Goal: Task Accomplishment & Management: Use online tool/utility

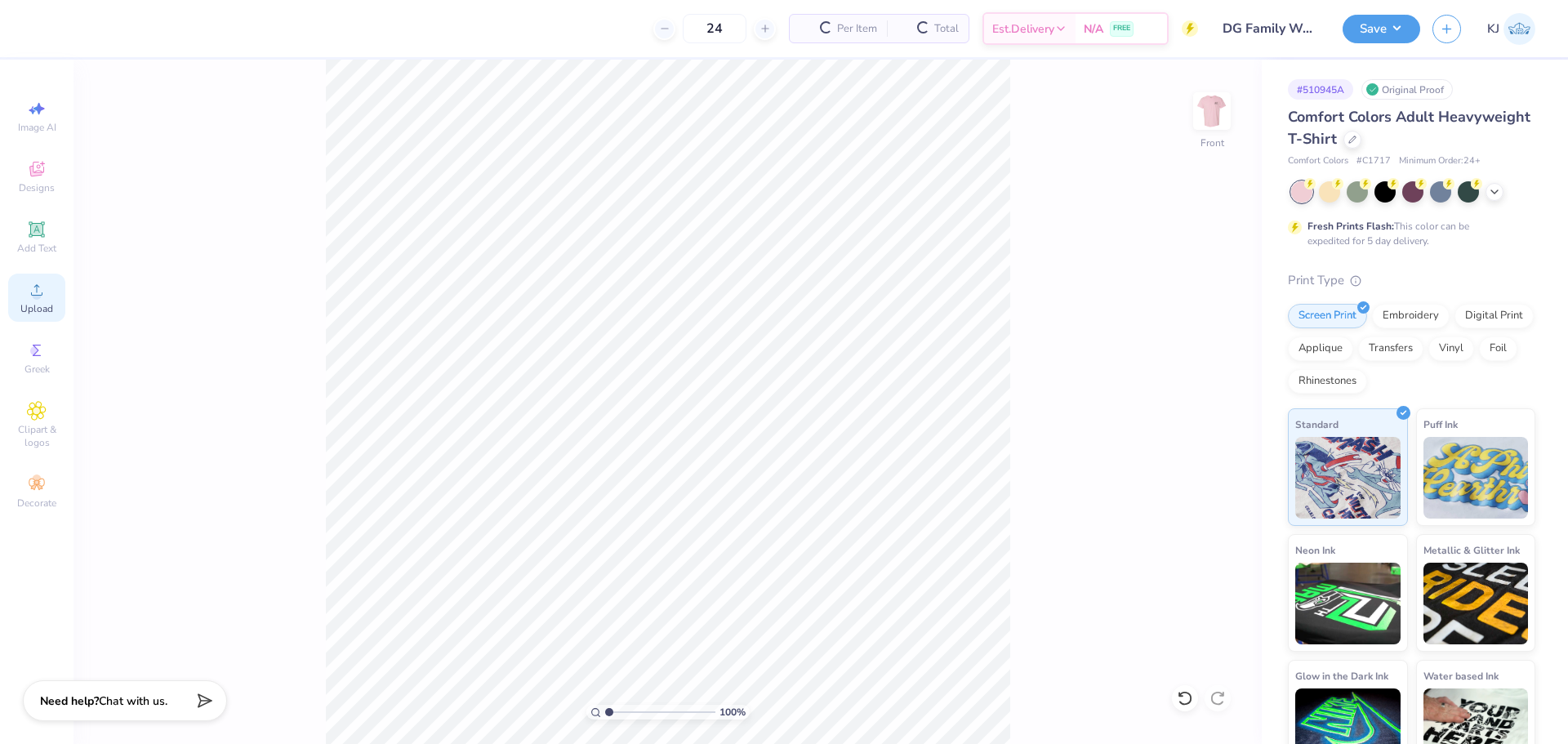
click at [23, 309] on span "Upload" at bounding box center [37, 308] width 33 height 13
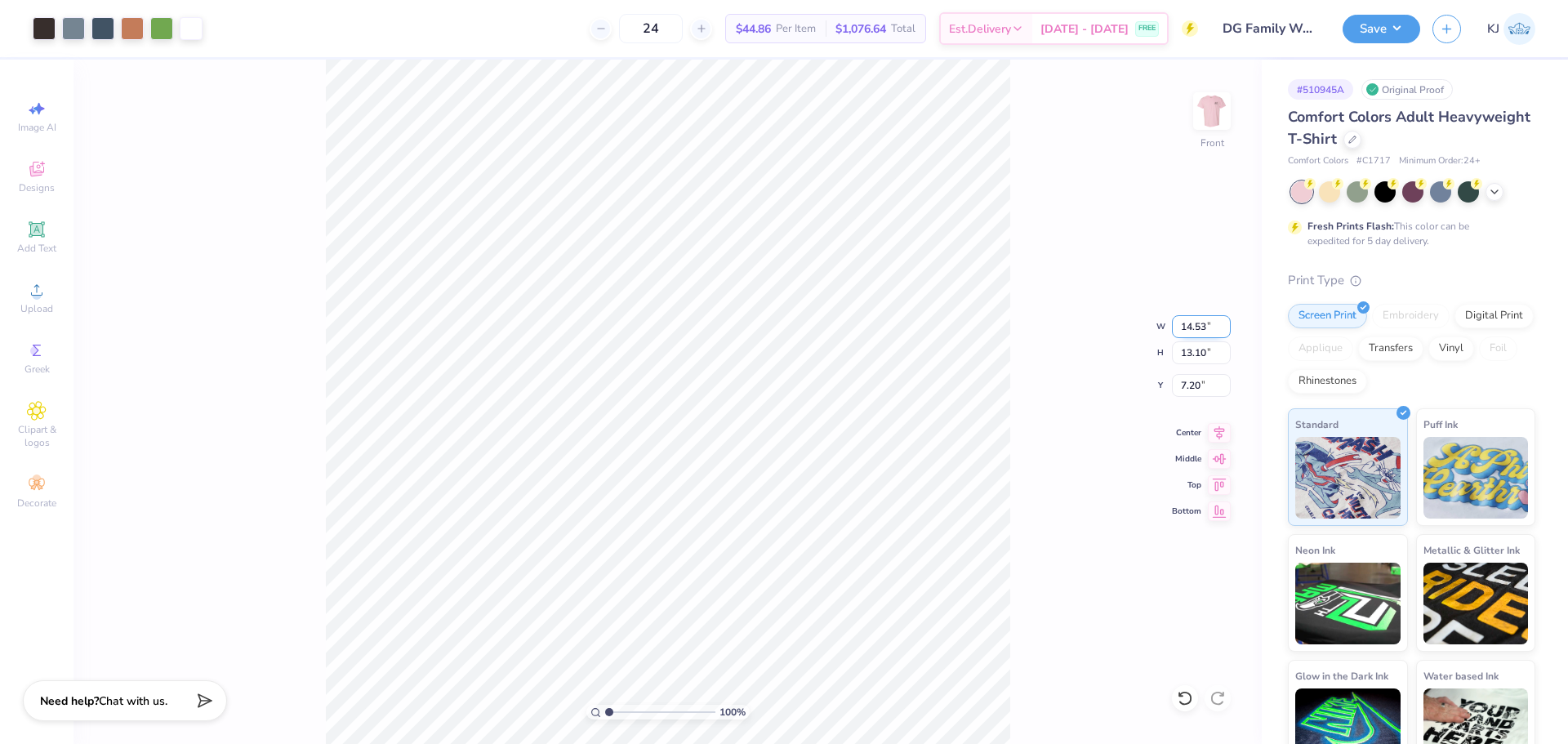
click at [1188, 321] on input "14.53" at bounding box center [1201, 327] width 59 height 23
click at [1194, 388] on input "7.20" at bounding box center [1201, 386] width 59 height 23
type input "11.00"
type input "9.91"
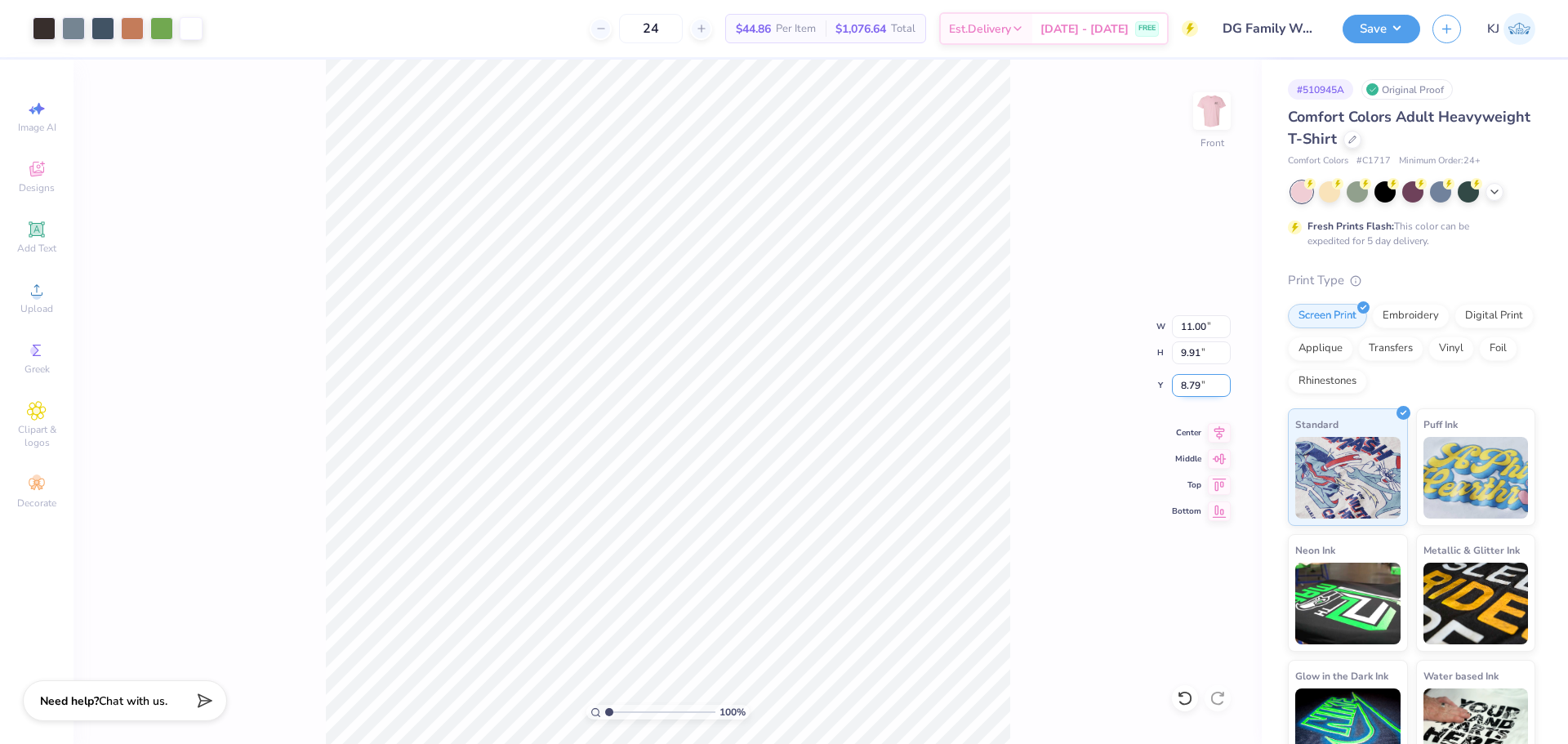
click at [1194, 388] on input "8.79" at bounding box center [1201, 386] width 59 height 23
type input "3.00"
click at [1026, 436] on div "100 % Front W 11.00 11.00 " H 9.91 9.91 " Y 3.00 3.00 " Center Middle Top Bottom" at bounding box center [668, 401] width 1188 height 685
click at [1199, 114] on img at bounding box center [1211, 111] width 65 height 65
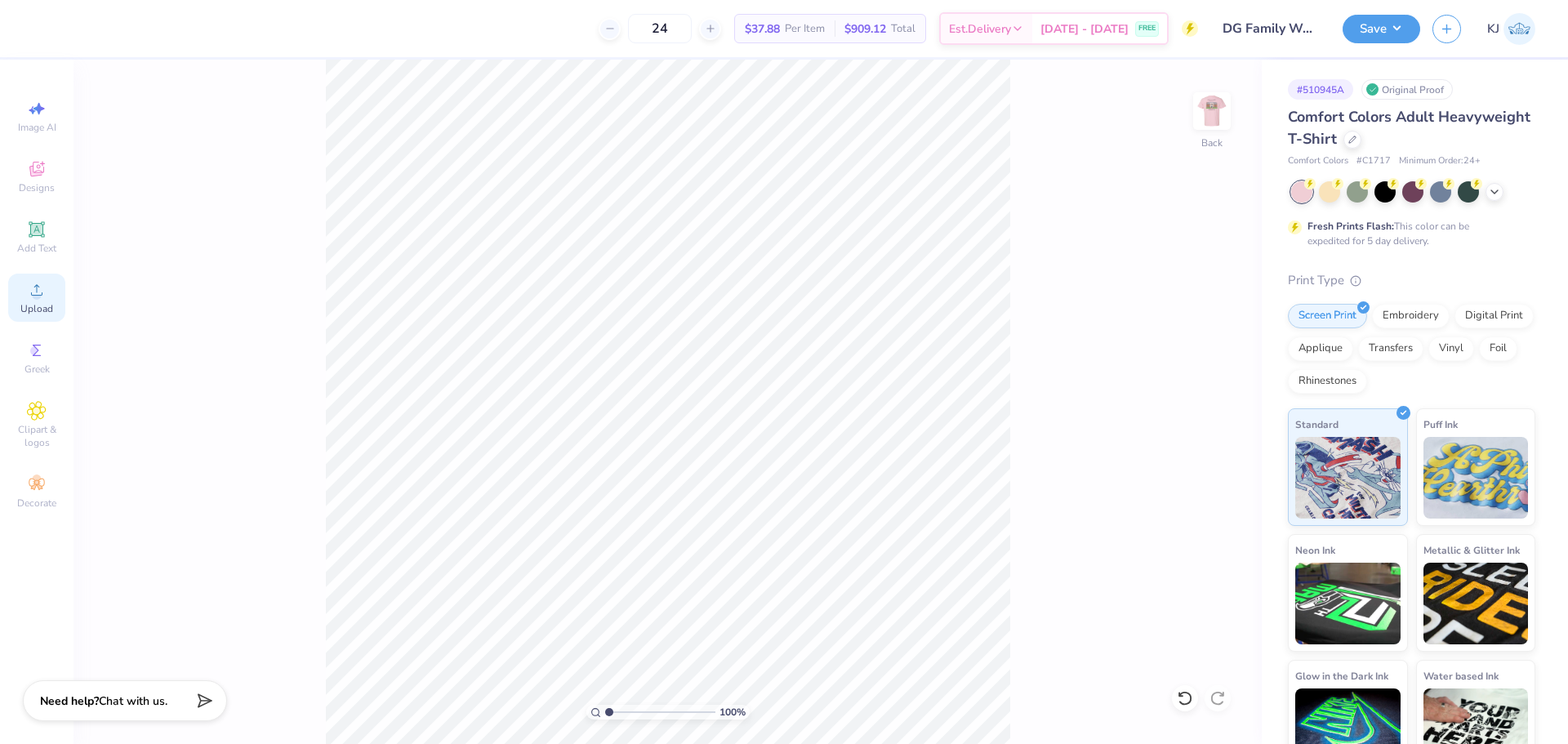
click at [44, 297] on icon at bounding box center [37, 289] width 19 height 19
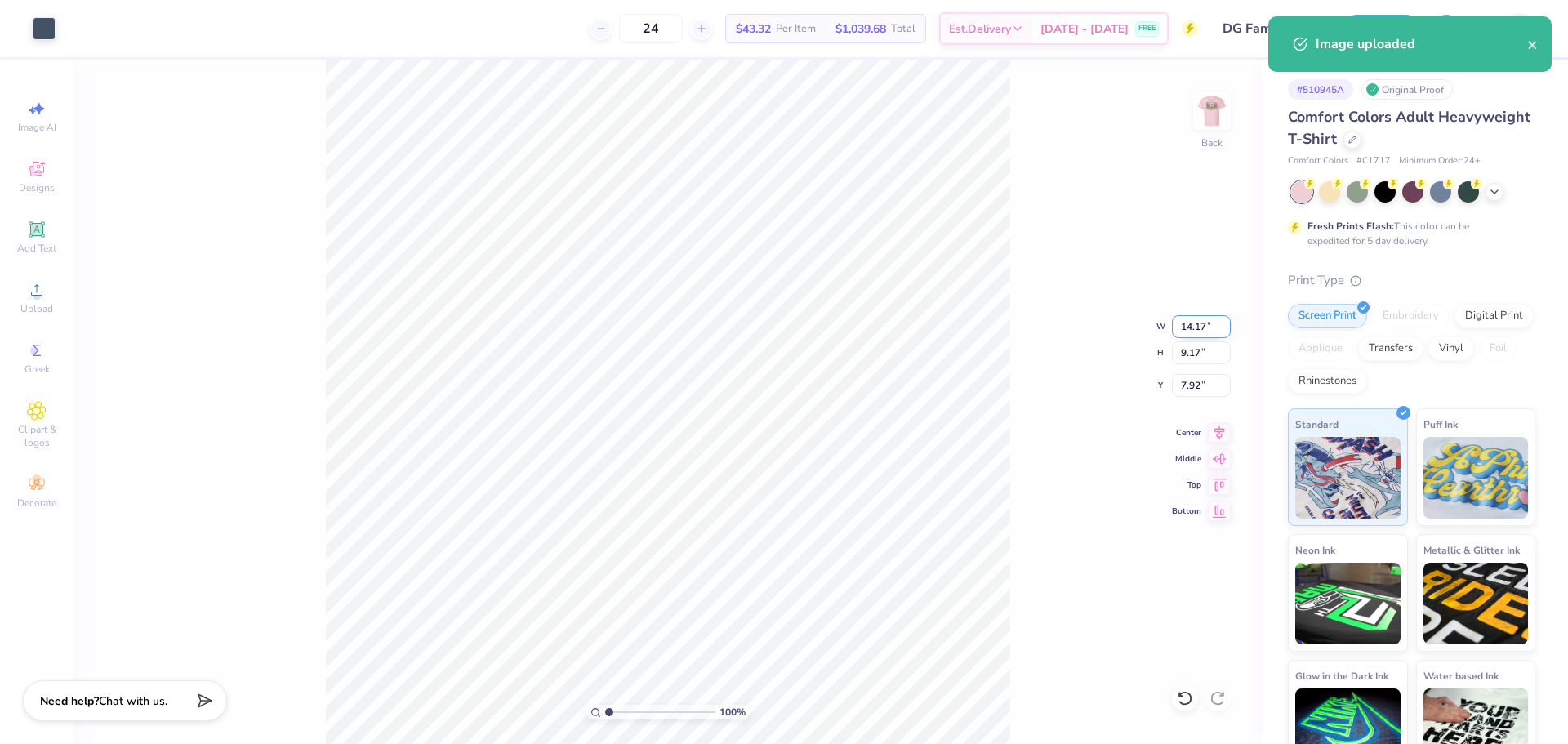
click at [1193, 321] on input "14.17" at bounding box center [1201, 327] width 59 height 23
type input "3.50"
type input "2.26"
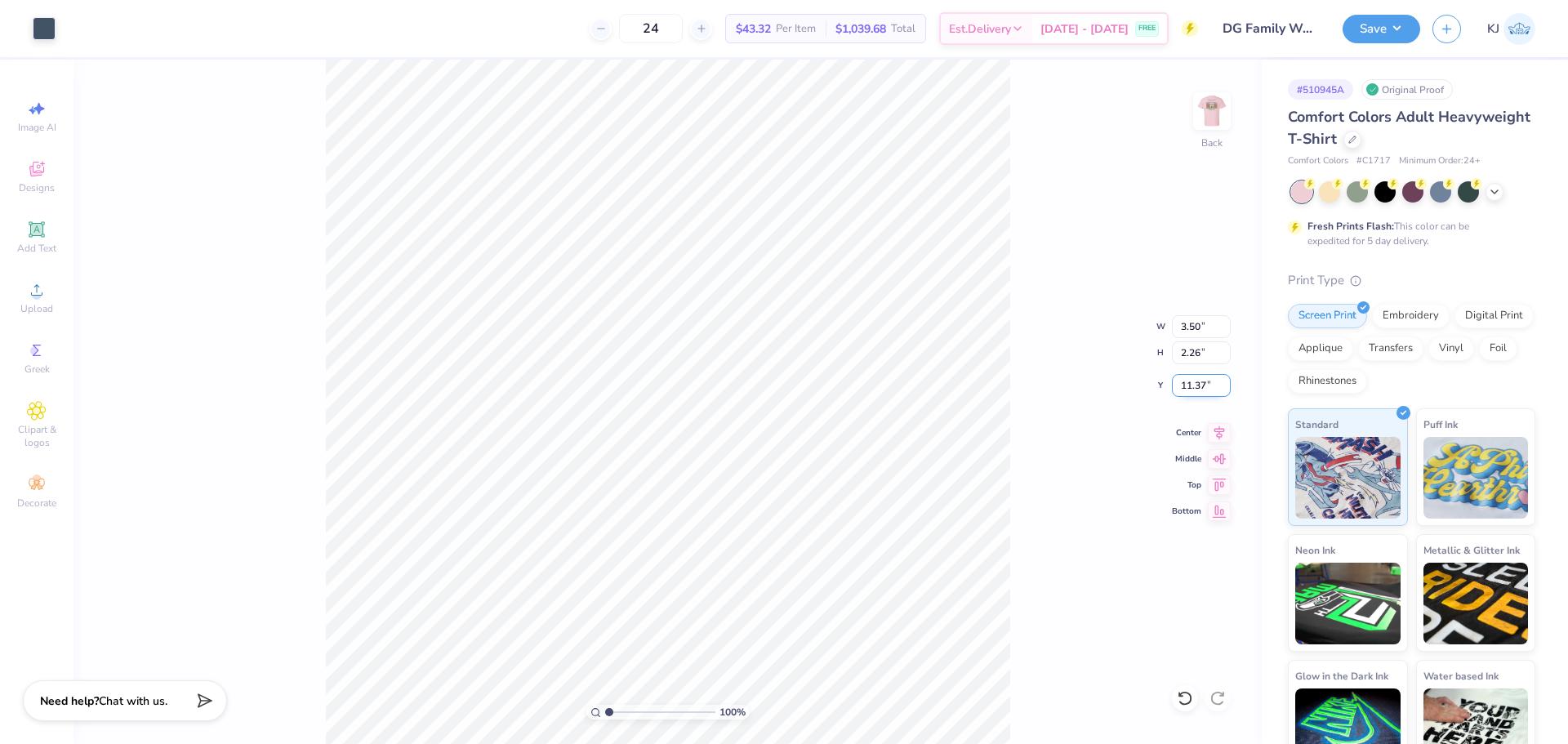
click at [1192, 383] on input "11.37" at bounding box center [1201, 386] width 59 height 23
type input "3.00"
click at [1206, 108] on img at bounding box center [1211, 111] width 65 height 65
click at [1411, 26] on button "Save" at bounding box center [1382, 26] width 78 height 28
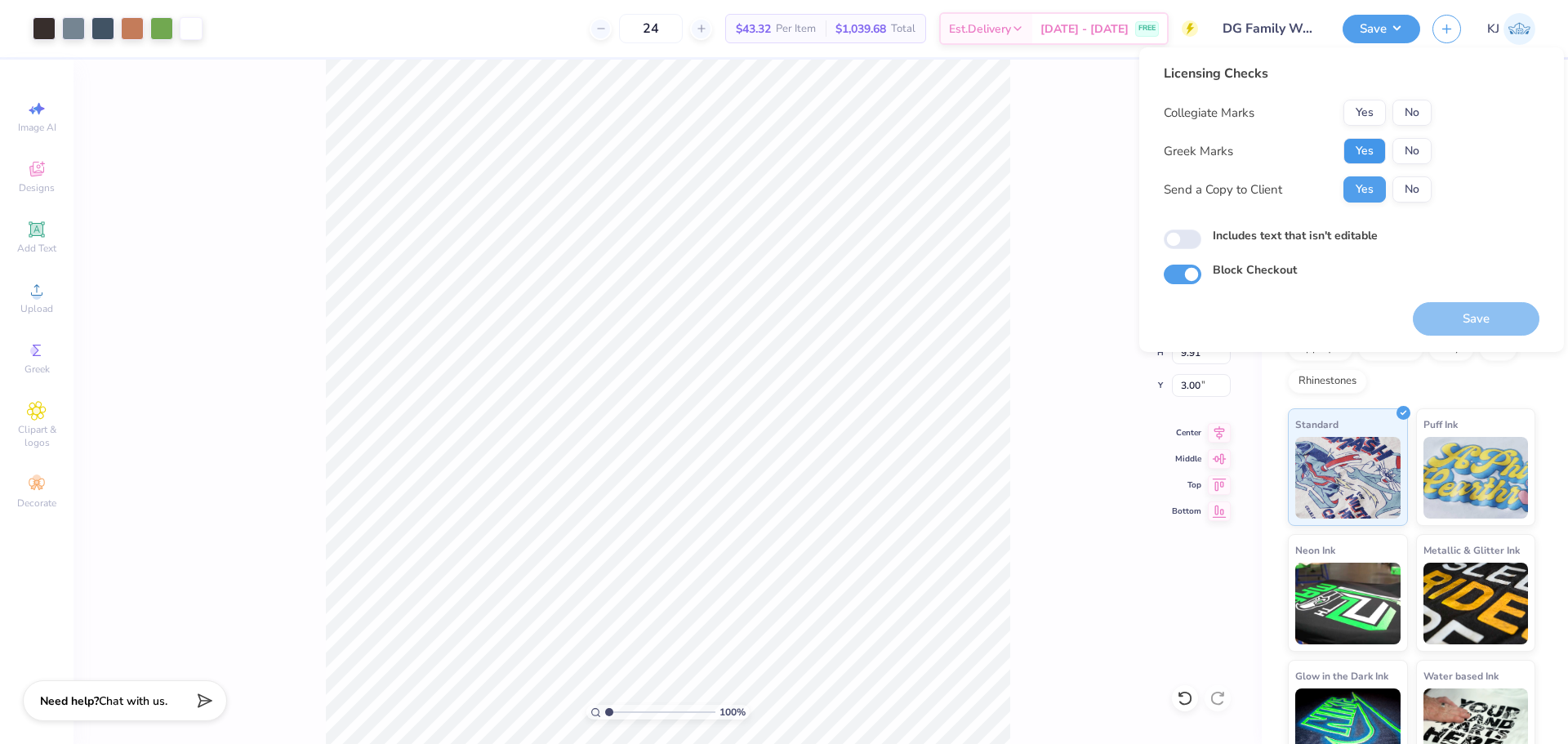
click at [1363, 157] on button "Yes" at bounding box center [1364, 151] width 43 height 26
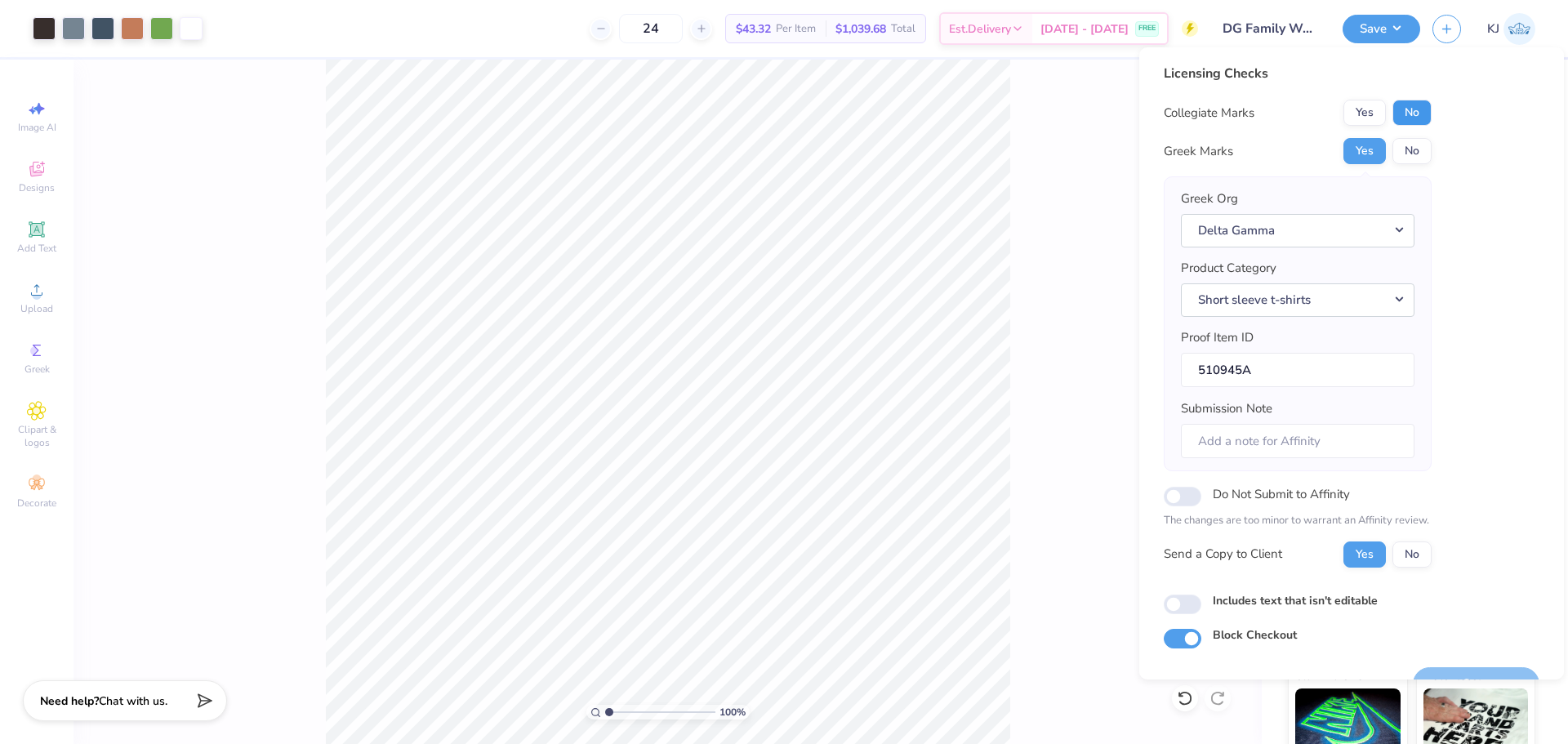
click at [1424, 114] on button "No" at bounding box center [1412, 113] width 39 height 26
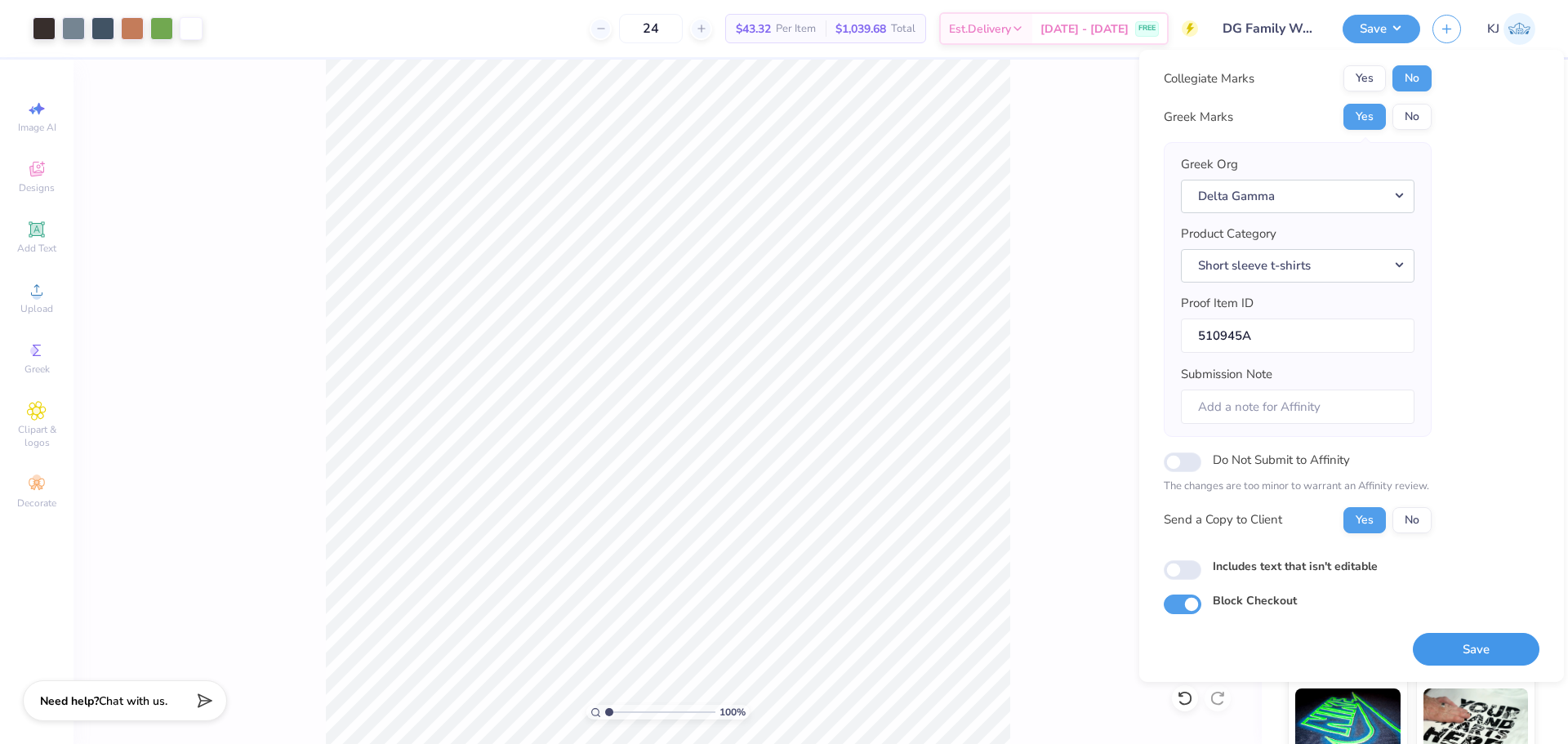
click at [1460, 643] on button "Save" at bounding box center [1476, 650] width 126 height 33
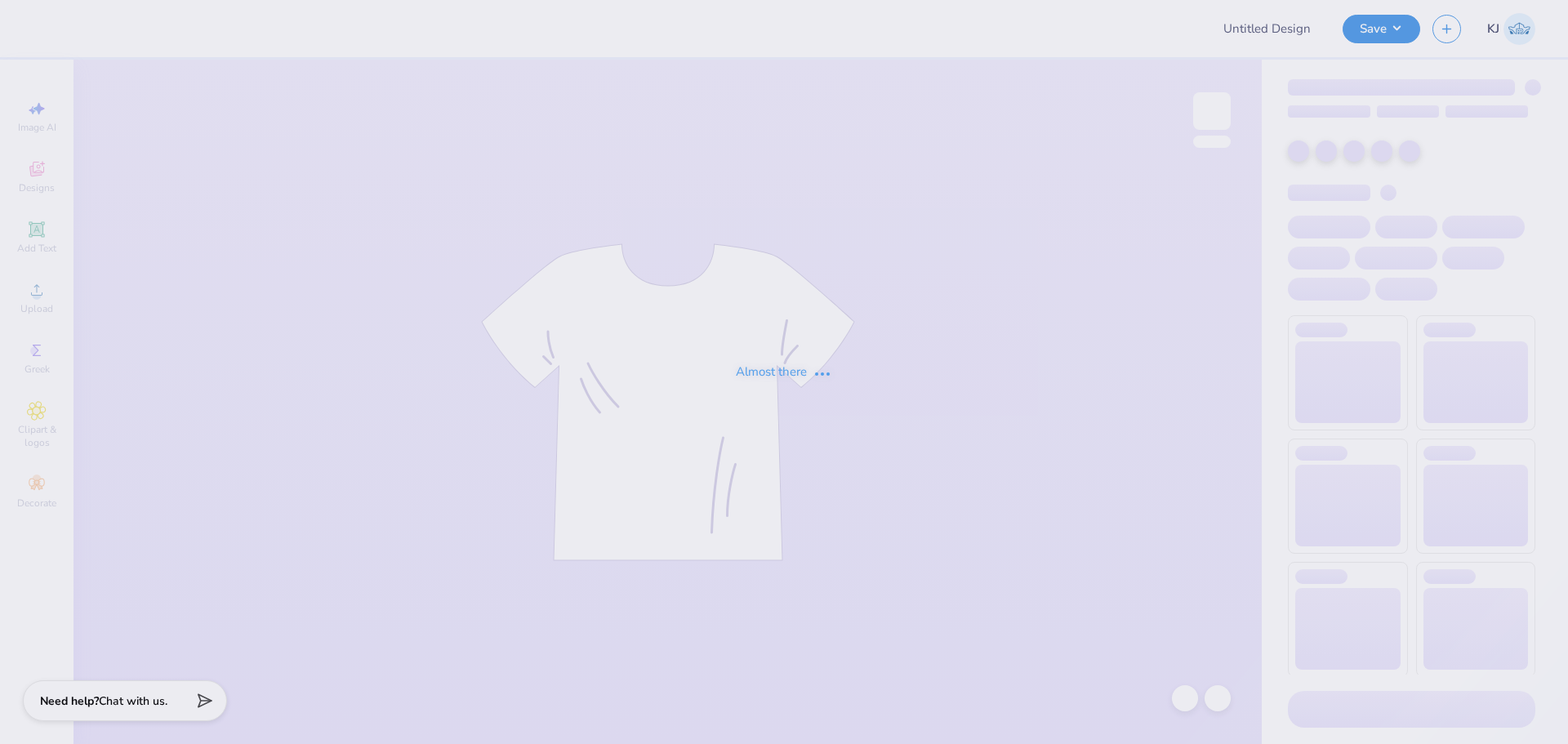
type input "[US_STATE] Institute of Technology : [PERSON_NAME]"
type input "Phi Sig Fall 2025 House Tours Tank Option 1"
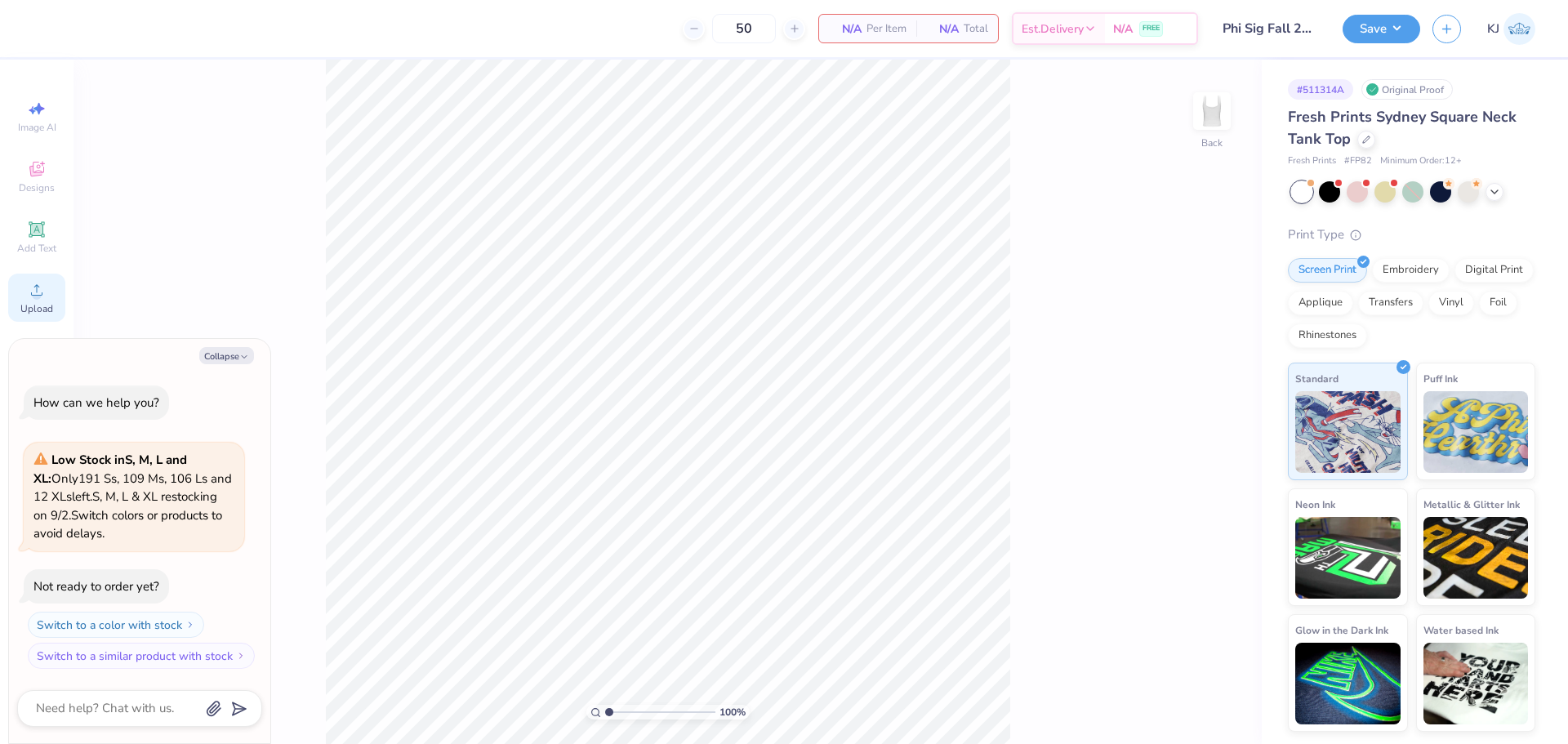
click at [26, 295] on div "Upload" at bounding box center [36, 298] width 57 height 49
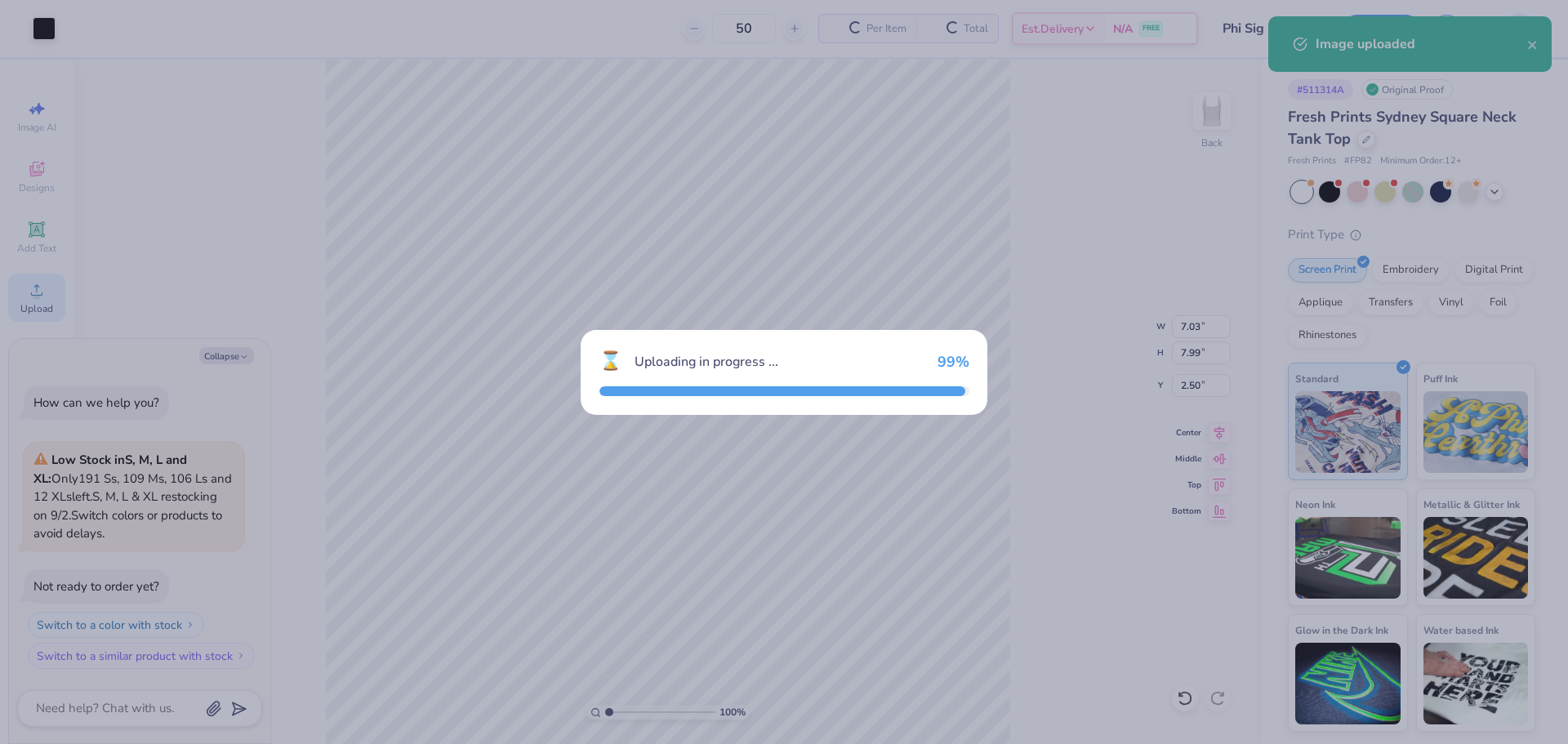
type textarea "x"
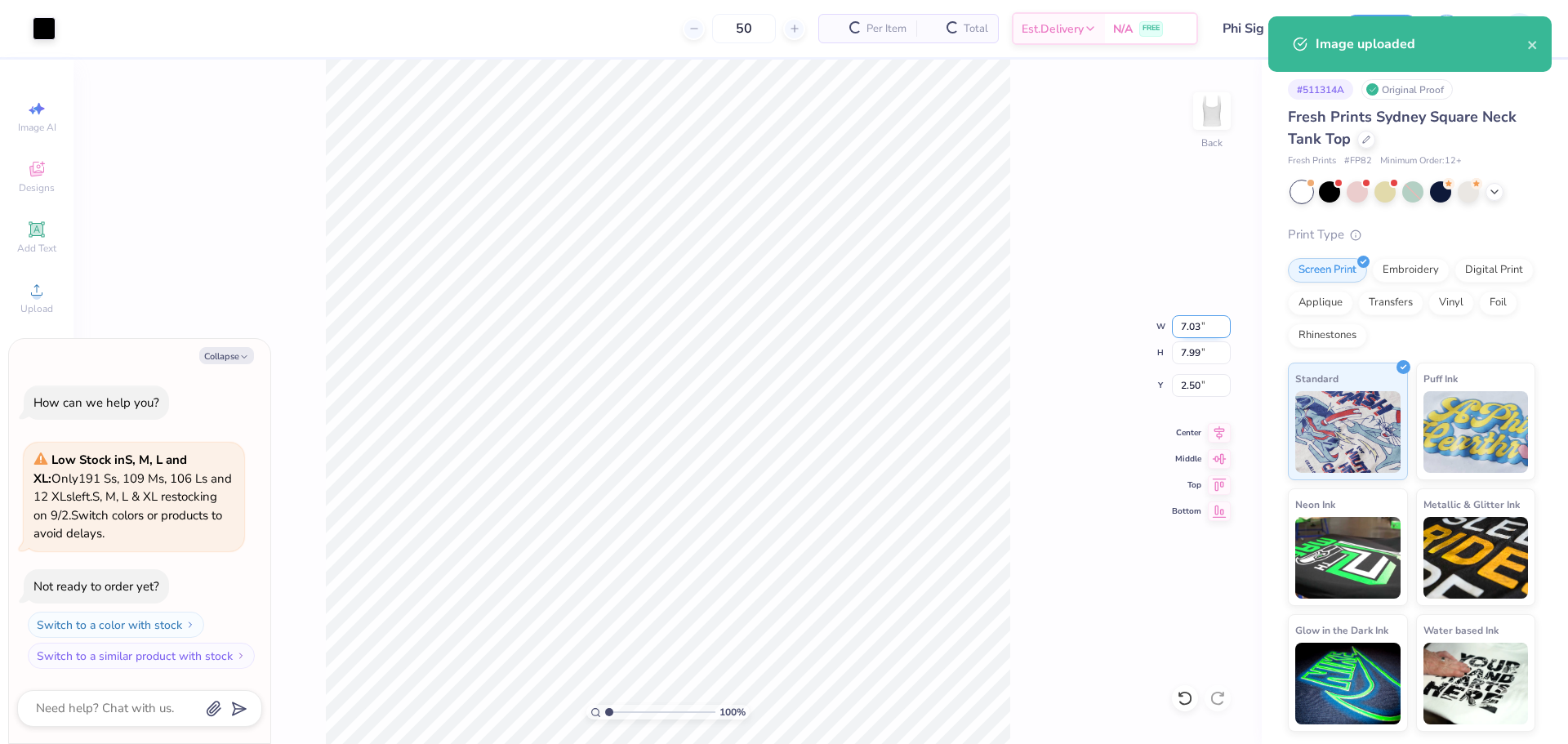
click at [1181, 333] on input "7.03" at bounding box center [1201, 327] width 59 height 23
type input "9"
type textarea "x"
type input "7.07"
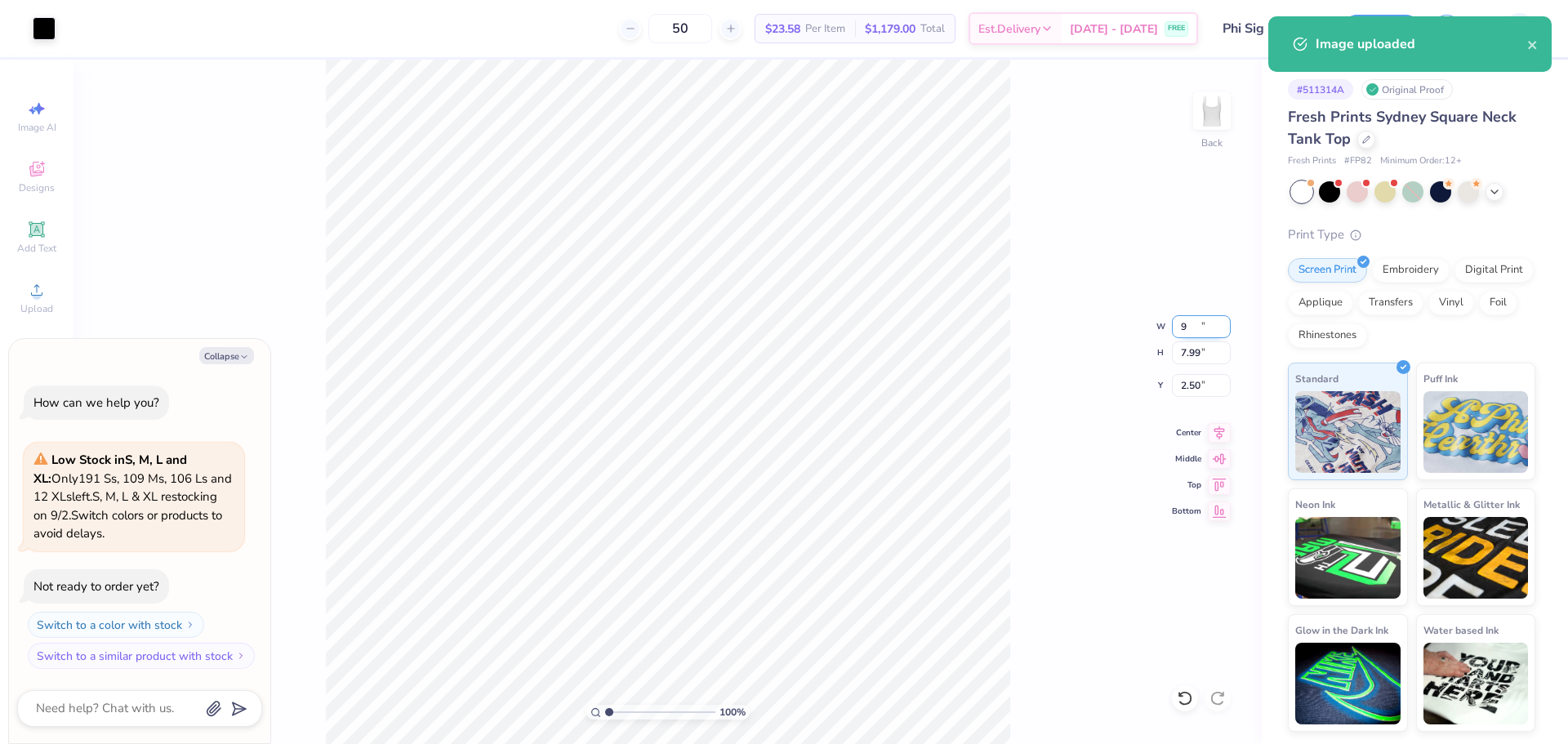
type input "8.04"
type input "2.48"
click at [1181, 333] on input "7.07" at bounding box center [1201, 327] width 59 height 23
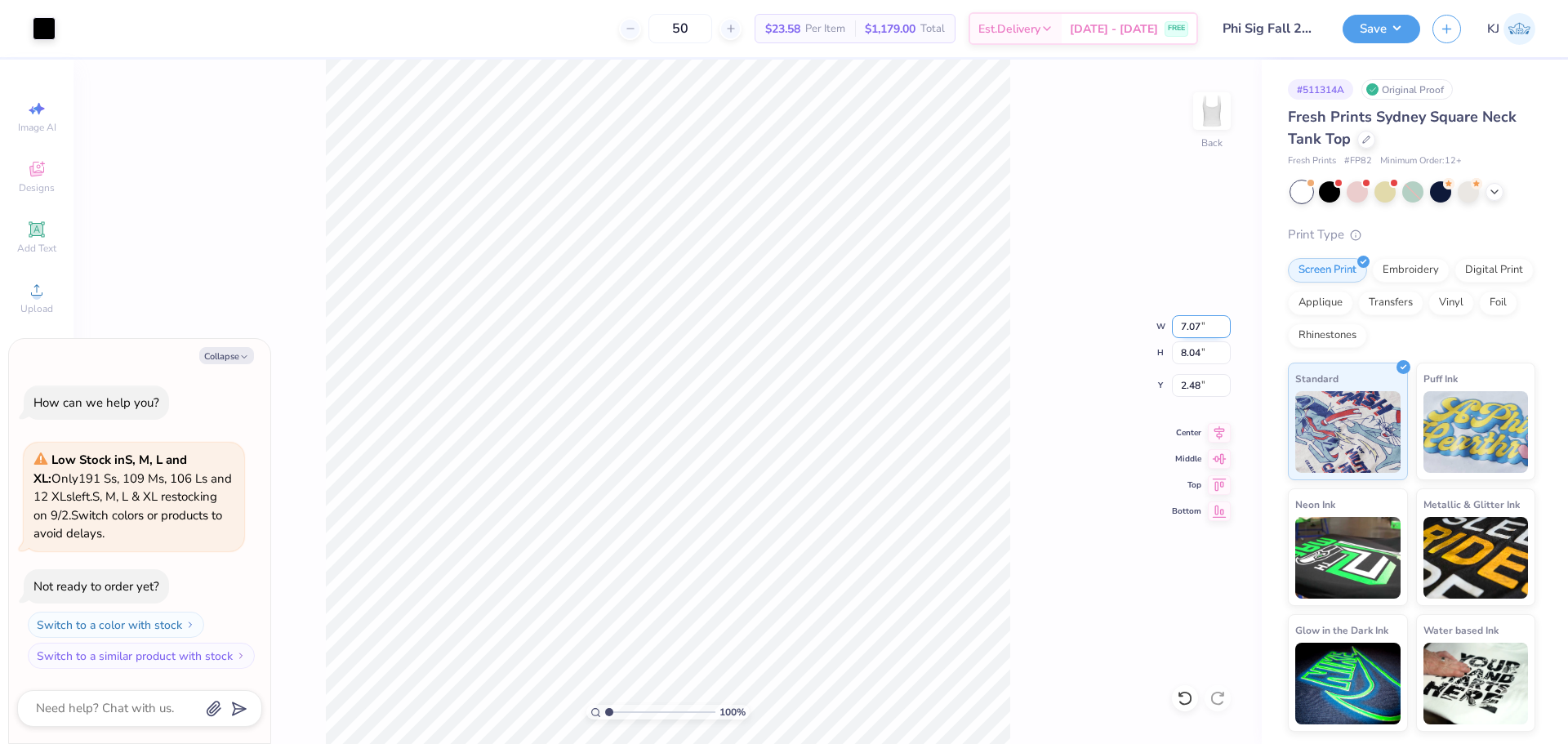
click at [1181, 333] on input "7.07" at bounding box center [1201, 327] width 59 height 23
type input "9"
click at [1098, 402] on div "100 % Back W 9 9 " H 8.04 8.04 " Y 2.48 2.48 " Center Middle Top Bottom" at bounding box center [668, 401] width 1188 height 685
type textarea "x"
type input "3.00"
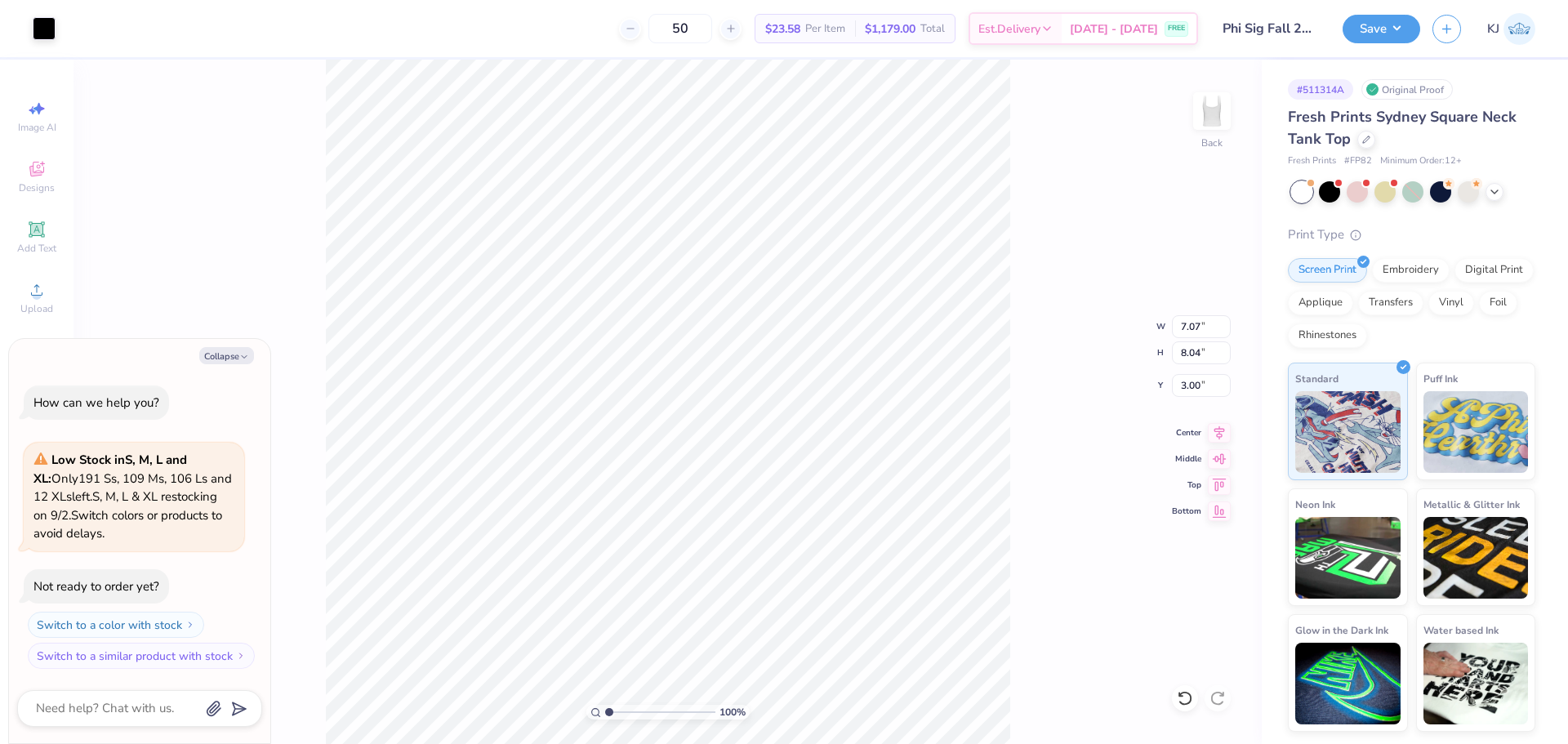
click at [1040, 434] on div "100 % Back W 7.07 7.07 " H 8.04 8.04 " Y 3.00 3.00 " Center Middle Top Bottom" at bounding box center [668, 401] width 1188 height 685
type textarea "x"
click at [1187, 335] on input "7.07" at bounding box center [1201, 327] width 59 height 23
type input "7"
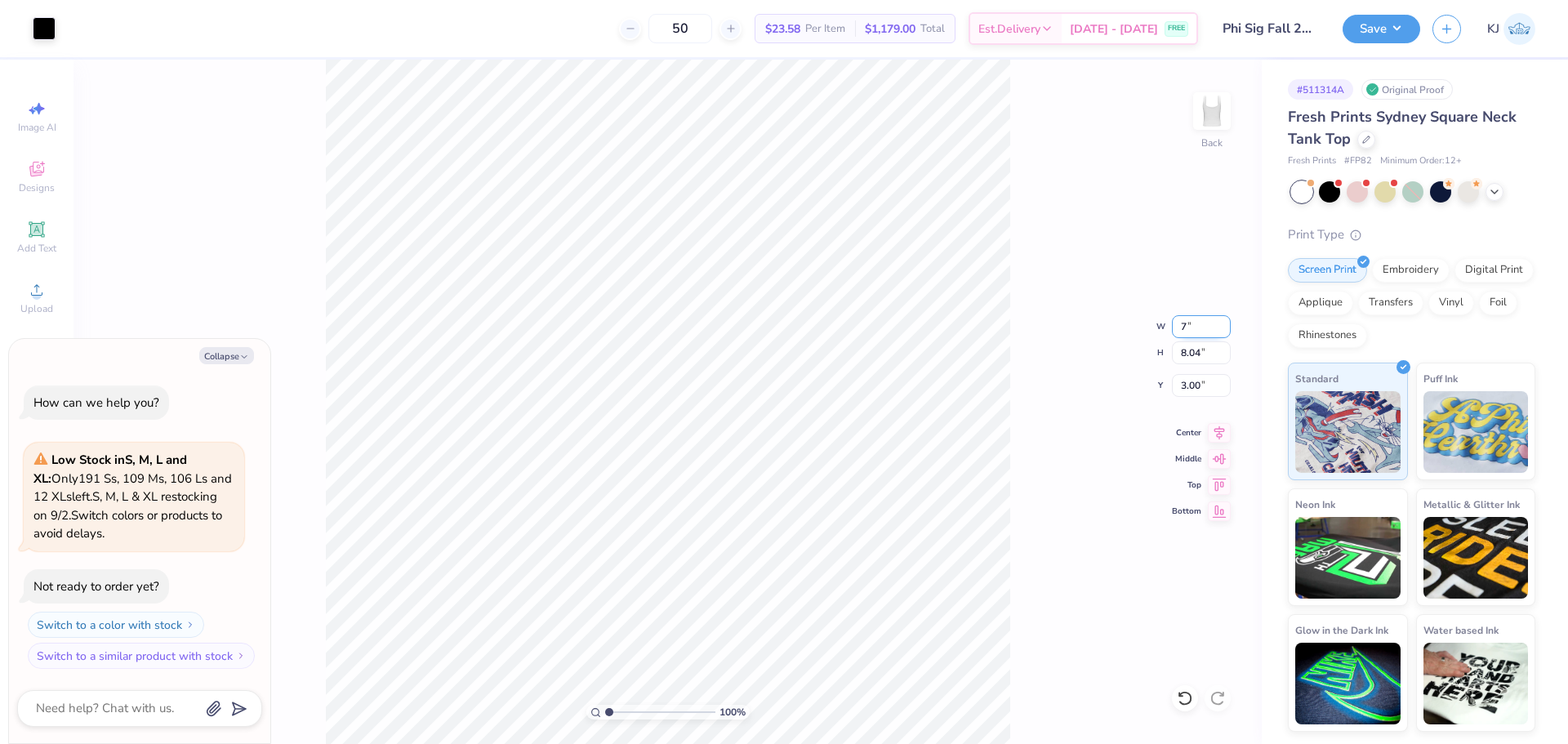
type textarea "x"
type input "7.00"
type input "7.96"
click at [1198, 383] on input "3.04" at bounding box center [1201, 386] width 59 height 23
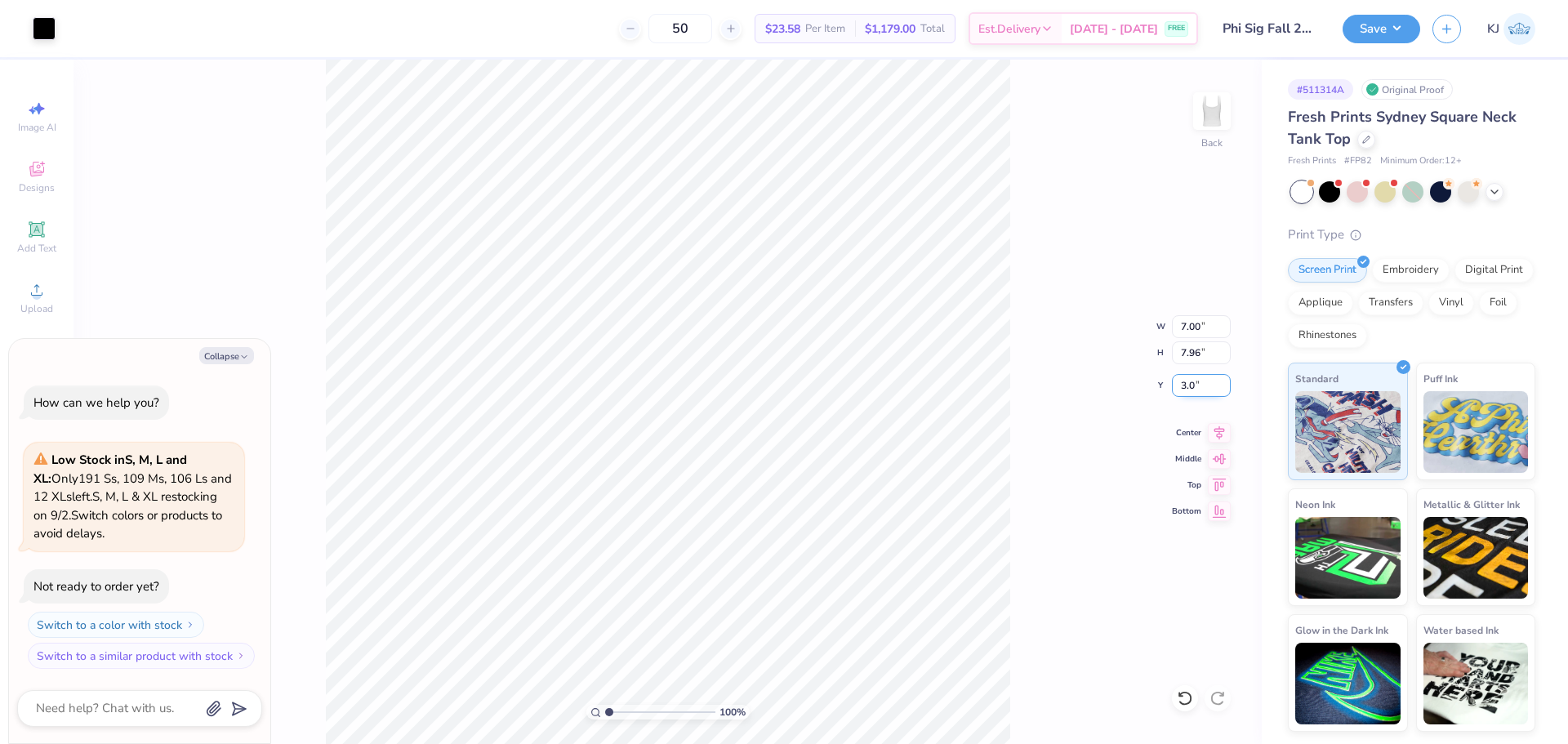
type input "3.0"
type textarea "x"
type input "3.00"
click at [1087, 348] on div "100 % Back W 7.00 7.00 " H 7.96 7.96 " Y 3.00 3.00 " Center Middle Top Bottom" at bounding box center [668, 401] width 1188 height 685
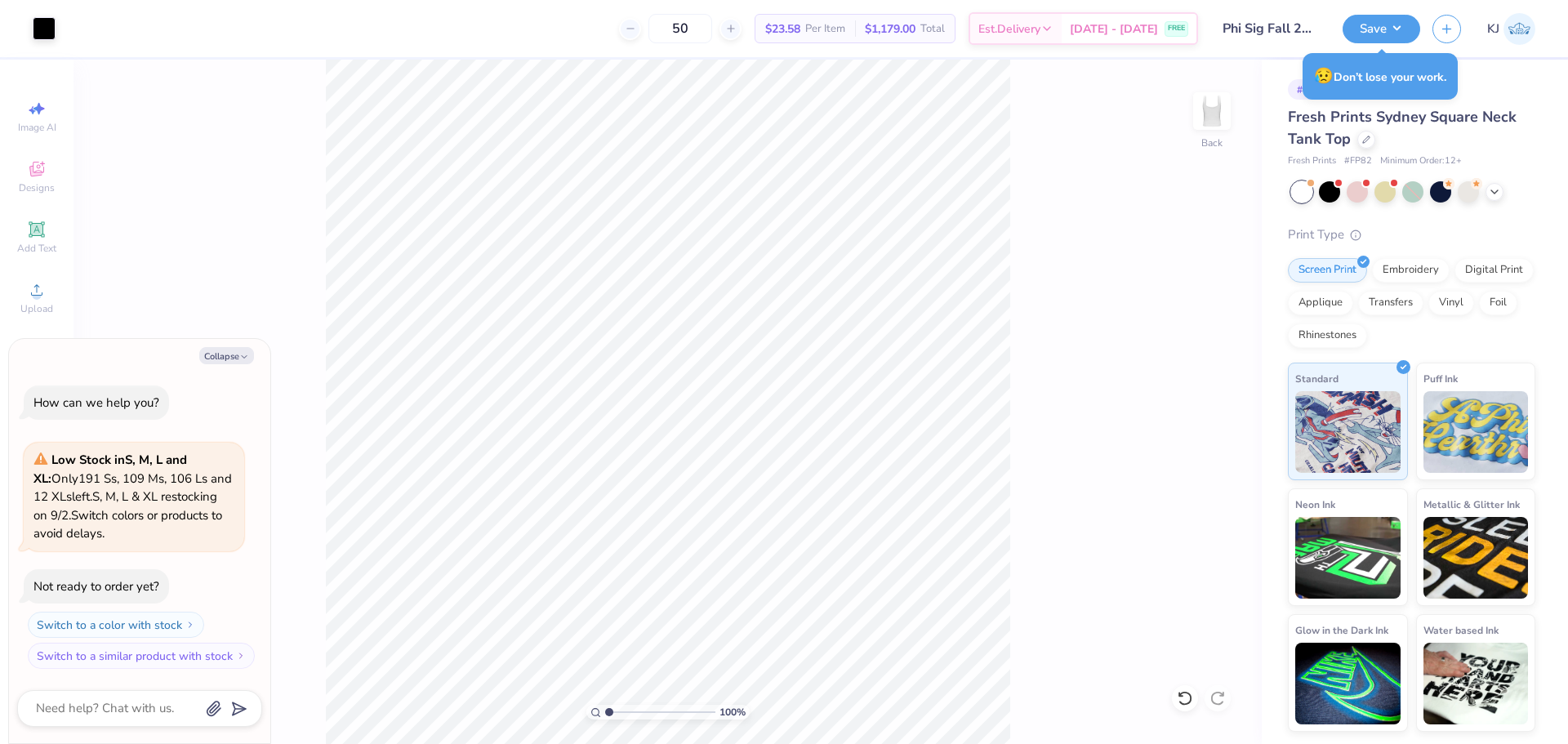
type textarea "x"
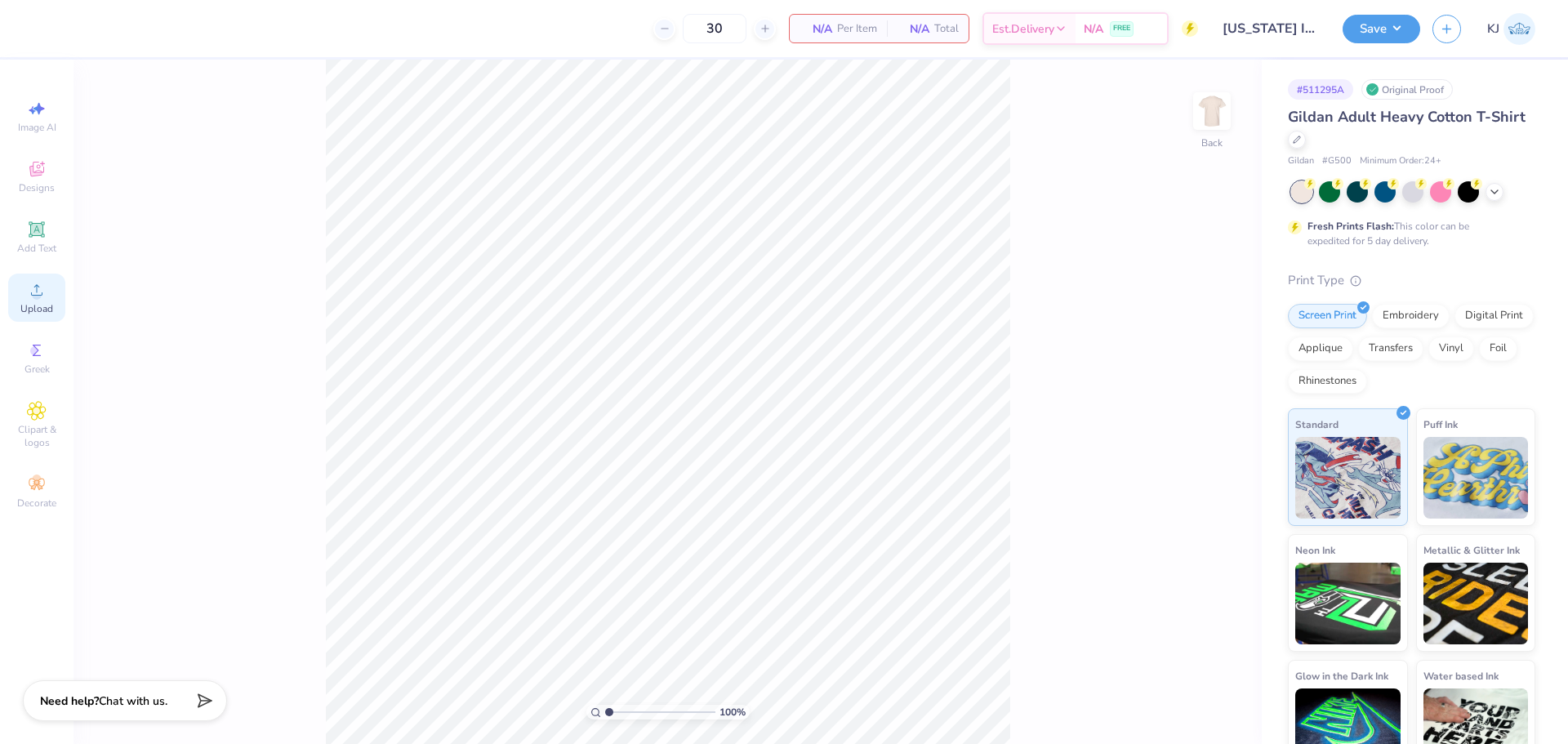
click at [21, 292] on div "Upload" at bounding box center [36, 298] width 57 height 49
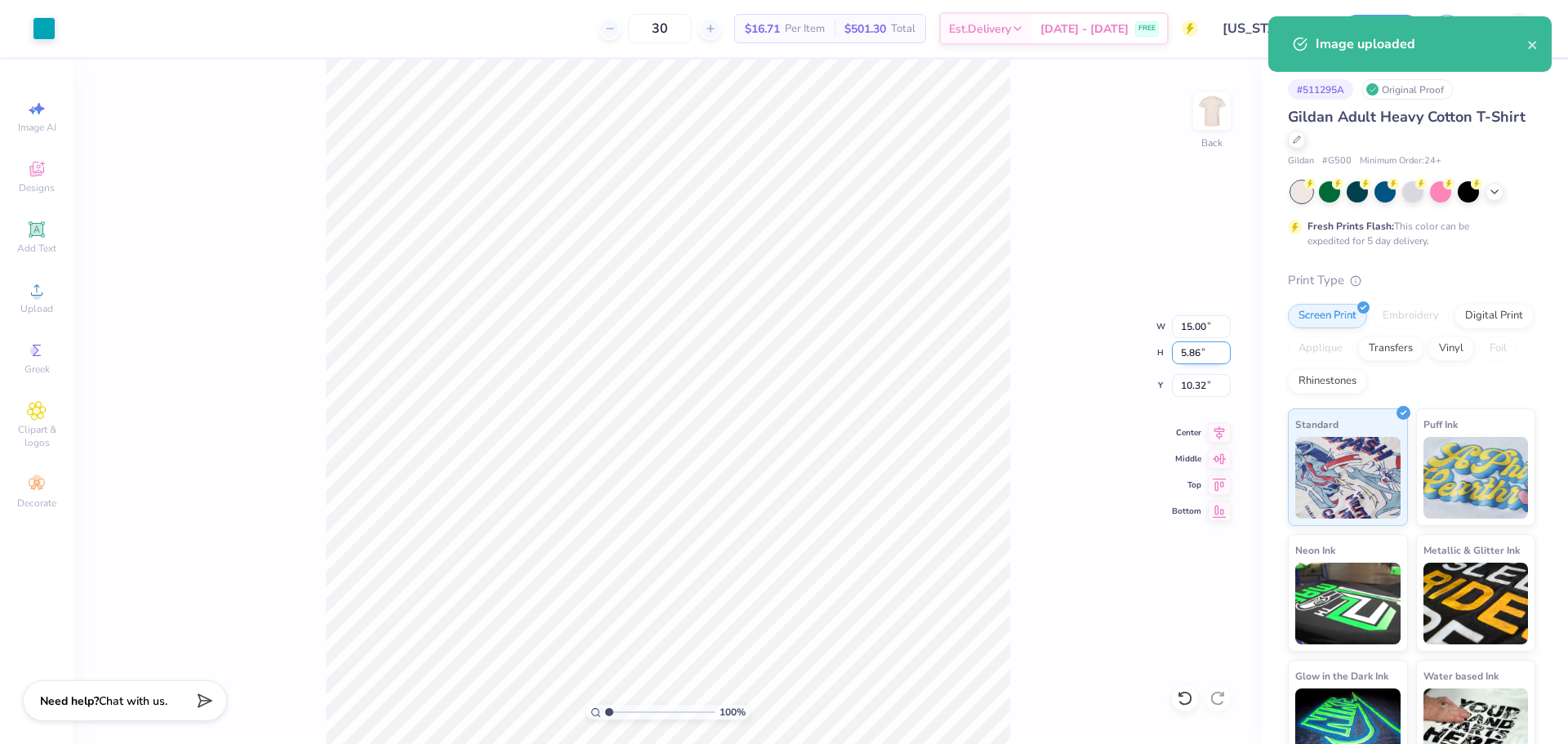
click at [1193, 348] on input "5.86" at bounding box center [1201, 354] width 59 height 23
click at [1192, 348] on input "5.86" at bounding box center [1201, 354] width 59 height 23
type input "5.86"
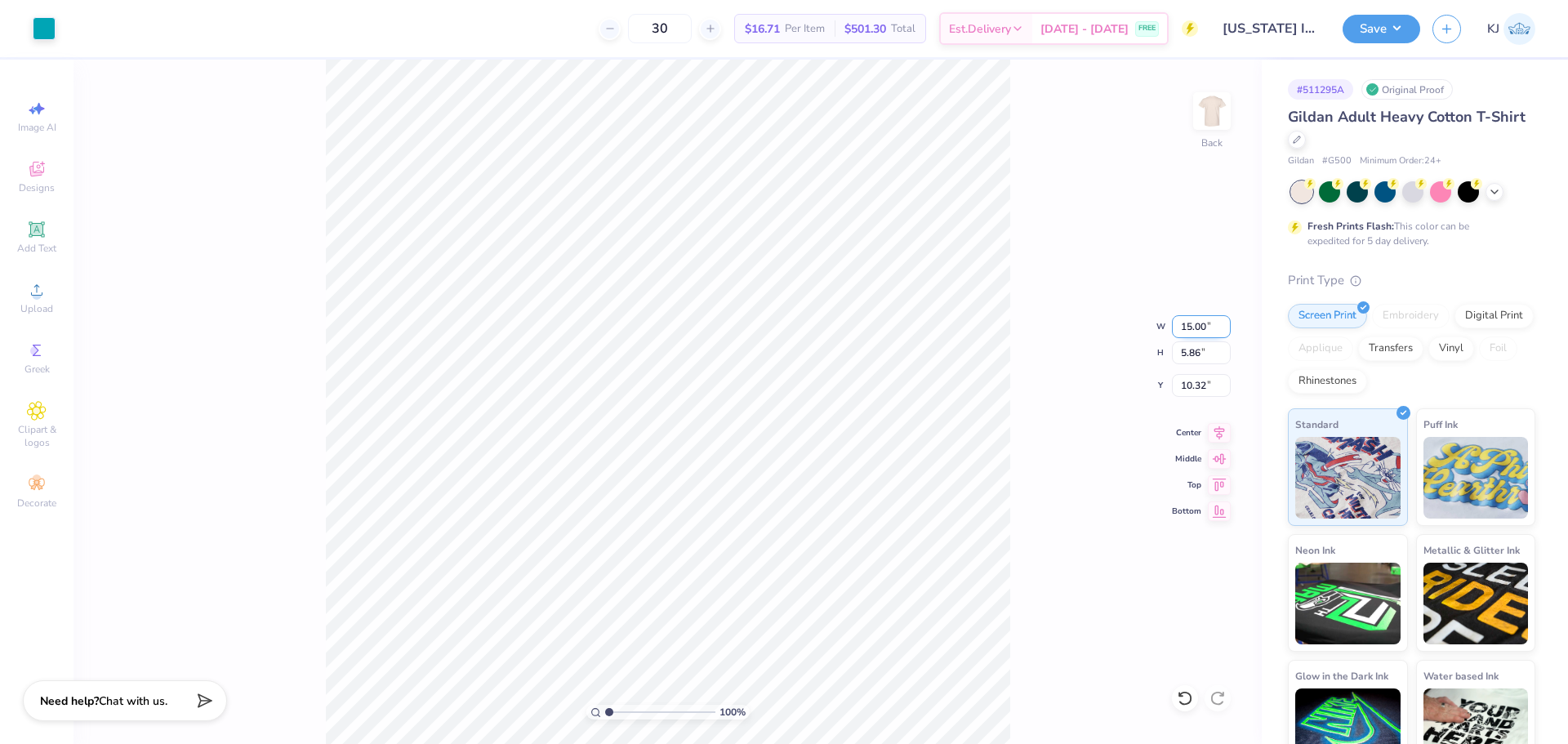
click at [1184, 330] on input "15.00" at bounding box center [1201, 327] width 59 height 23
type input "6.00"
type input "2.35"
click at [1194, 386] on input "12.08" at bounding box center [1201, 386] width 59 height 23
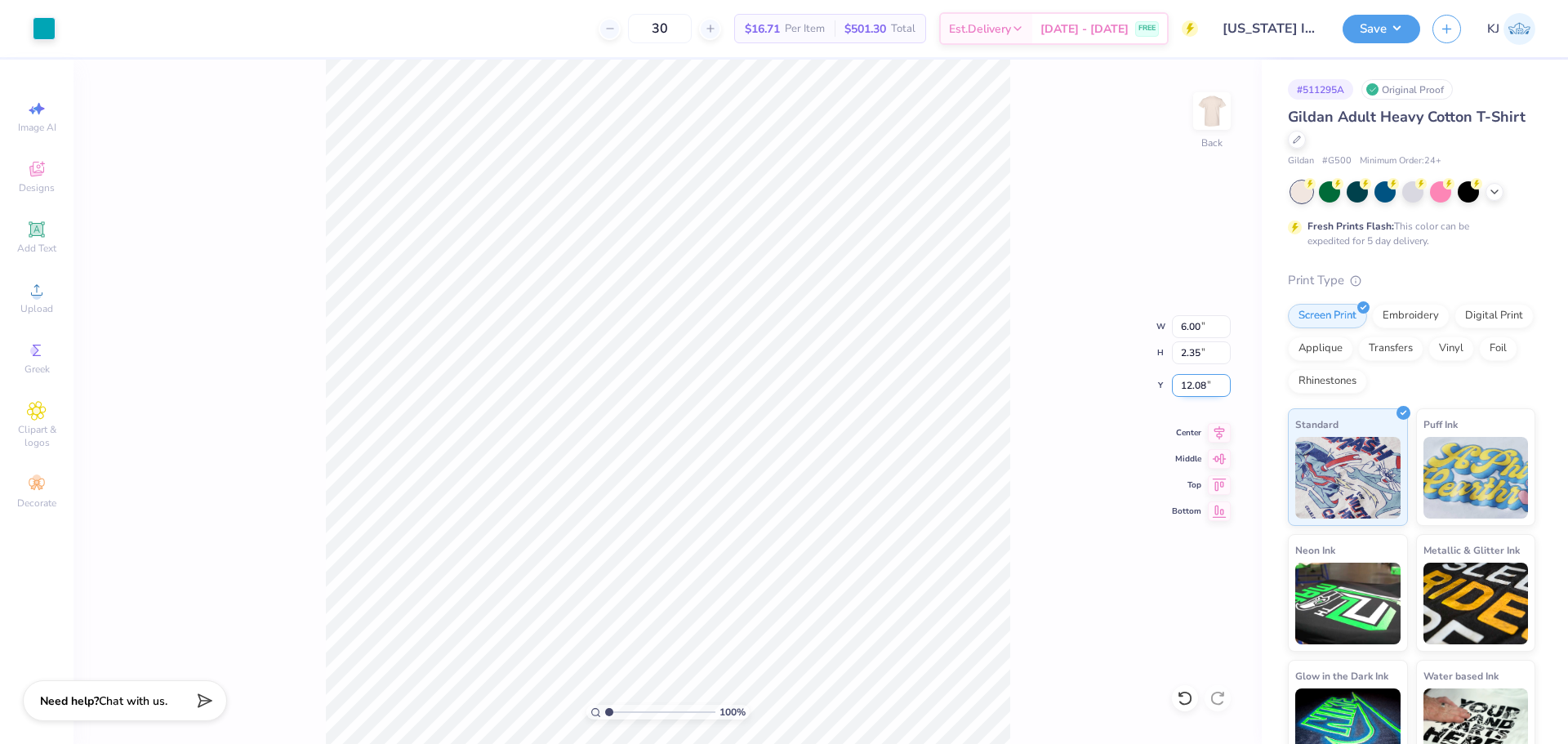
click at [1194, 386] on input "12.08" at bounding box center [1201, 386] width 59 height 23
type input "3.00"
click at [1210, 105] on img at bounding box center [1211, 111] width 65 height 65
click at [26, 306] on span "Upload" at bounding box center [37, 308] width 33 height 13
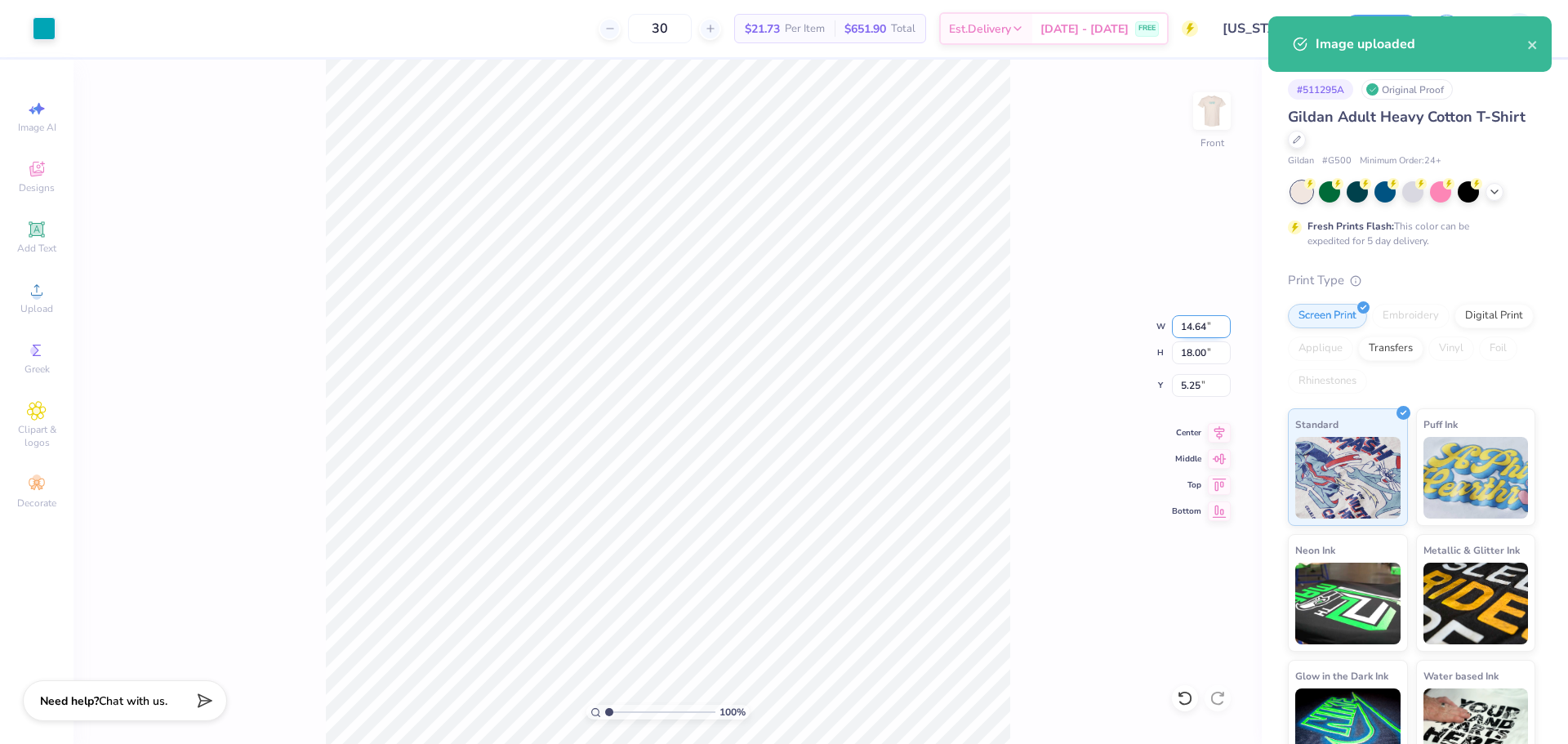
click at [1194, 323] on input "14.64" at bounding box center [1201, 327] width 59 height 23
type input "1.00"
type input "1.23"
type input "13.64"
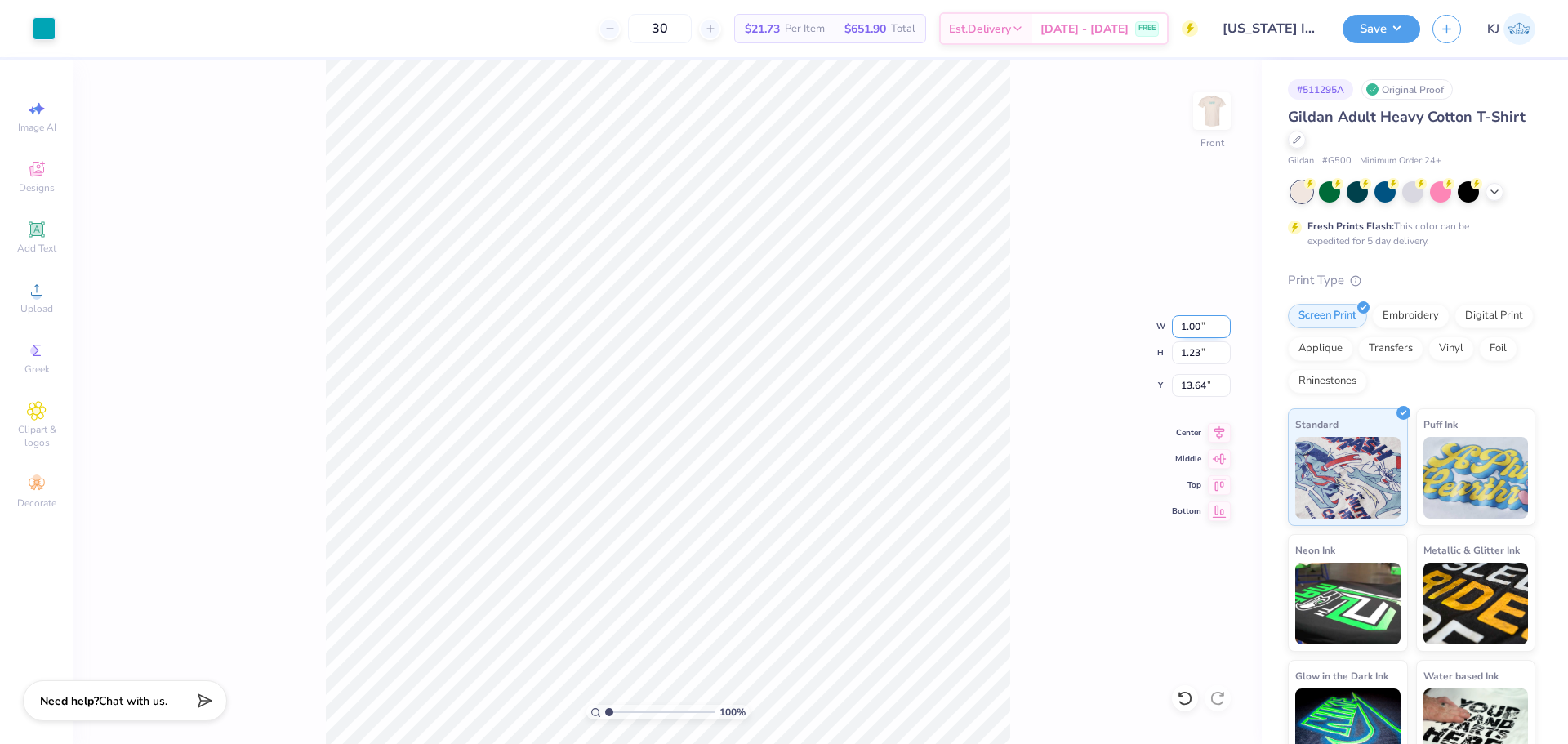
click at [1194, 323] on input "1.00" at bounding box center [1201, 327] width 59 height 23
type input "11.00"
type input "13.52"
click at [1188, 383] on input "7.49" at bounding box center [1201, 386] width 59 height 23
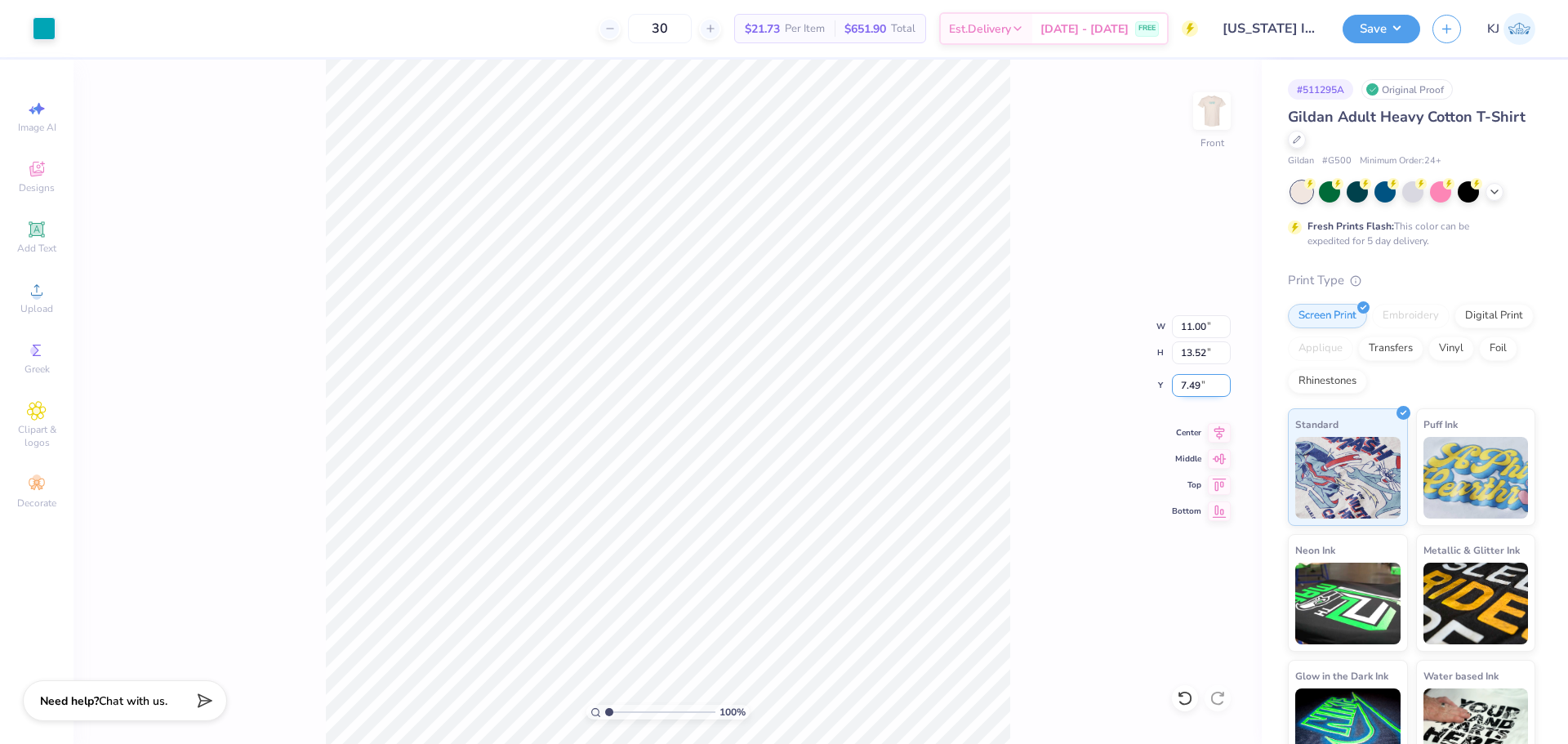
click at [1188, 383] on input "7.49" at bounding box center [1201, 386] width 59 height 23
type input "3.00"
click at [1163, 286] on div "100 % Front" at bounding box center [668, 401] width 1188 height 685
click at [1211, 114] on img at bounding box center [1211, 111] width 65 height 65
click at [1216, 116] on img at bounding box center [1211, 111] width 65 height 65
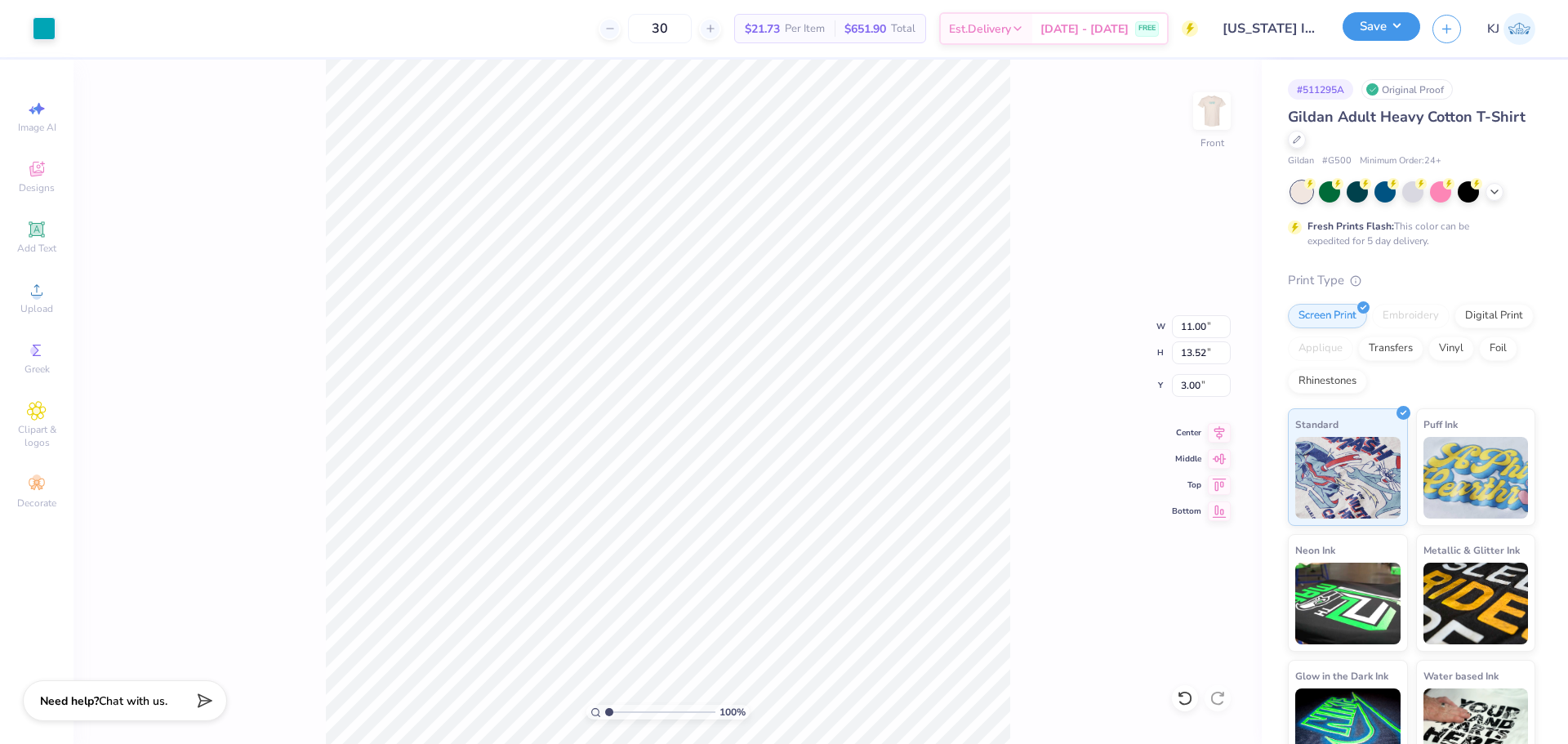
click at [1407, 33] on button "Save" at bounding box center [1382, 26] width 78 height 28
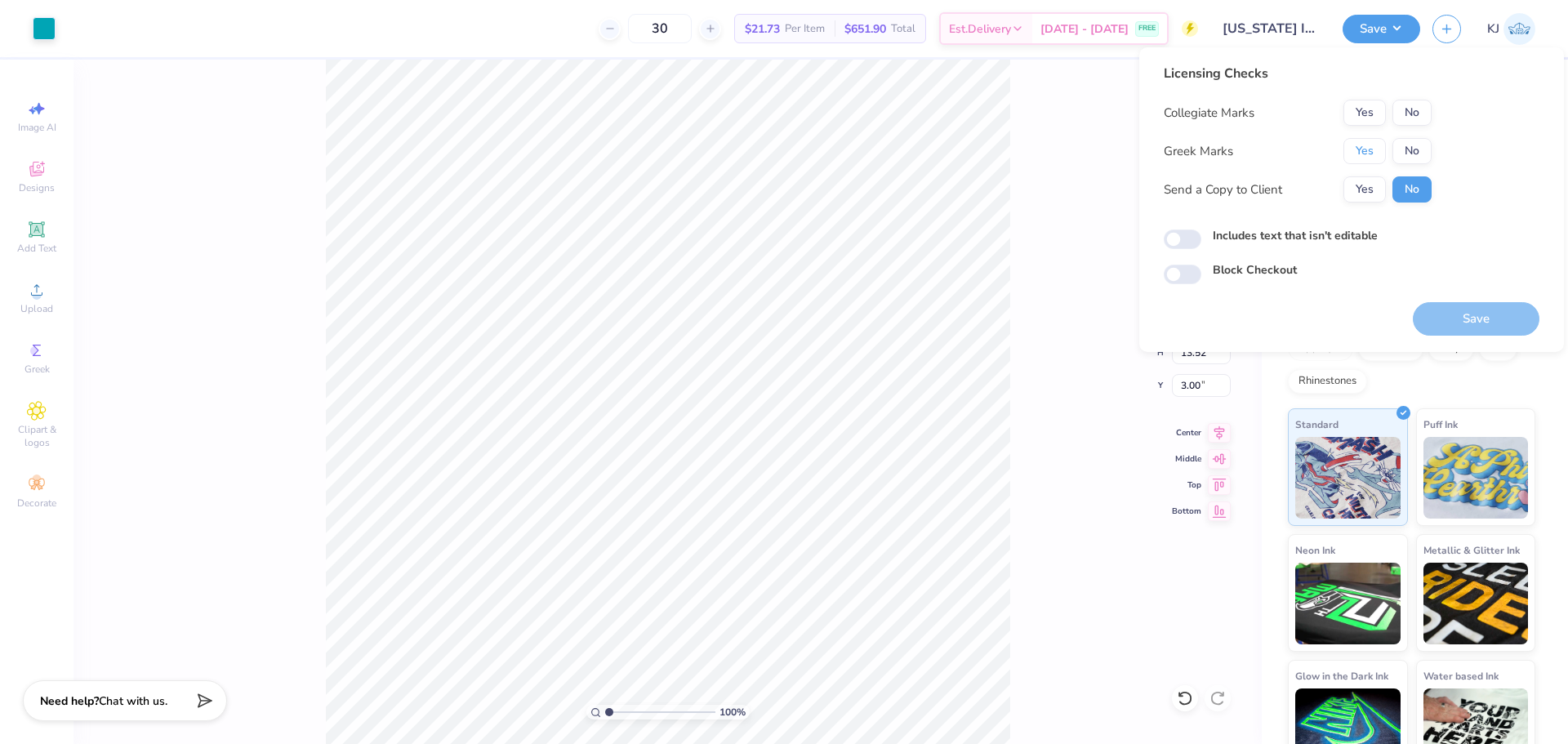
click at [1353, 153] on button "Yes" at bounding box center [1364, 151] width 43 height 26
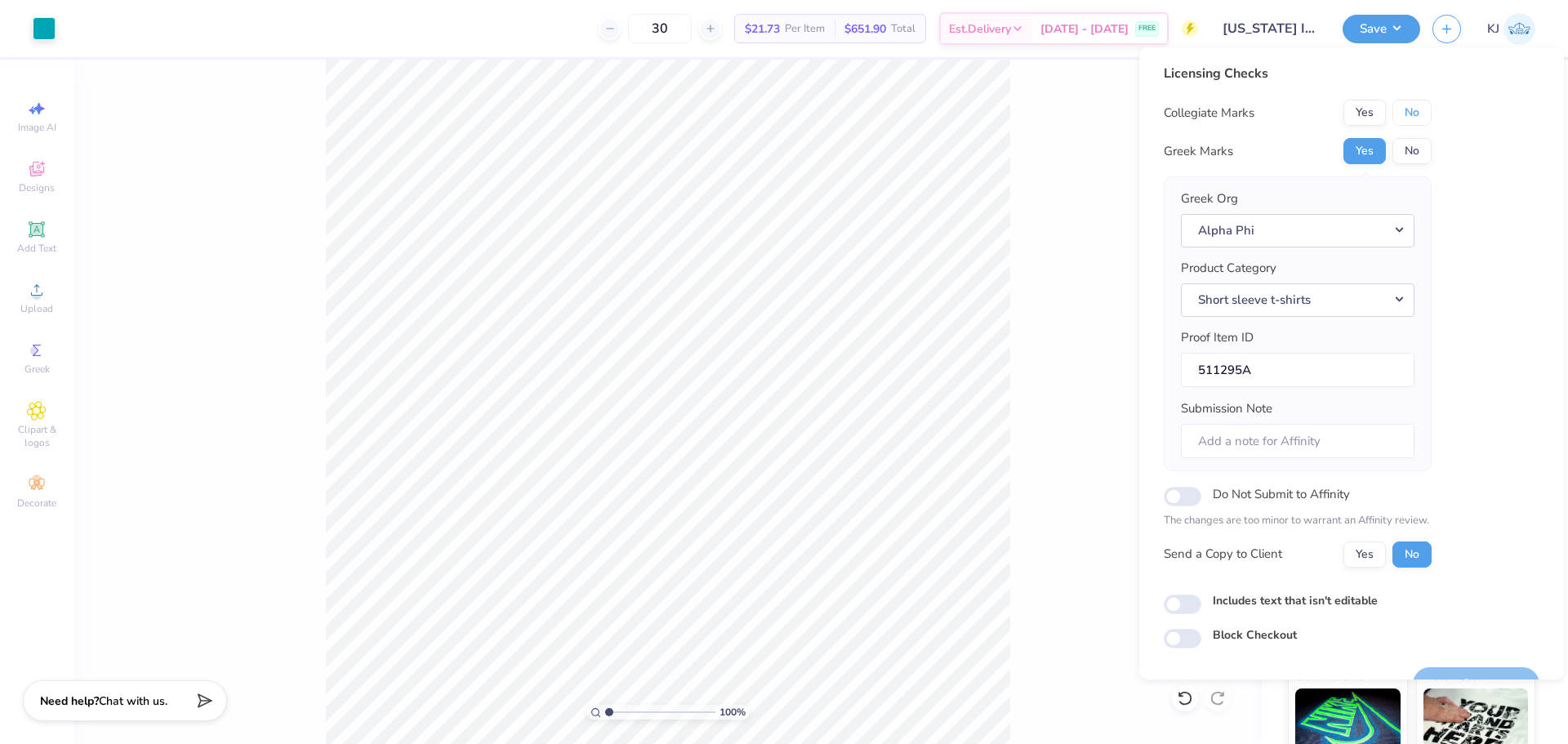
click at [1421, 111] on button "No" at bounding box center [1412, 113] width 39 height 26
click at [1366, 555] on button "Yes" at bounding box center [1364, 555] width 43 height 26
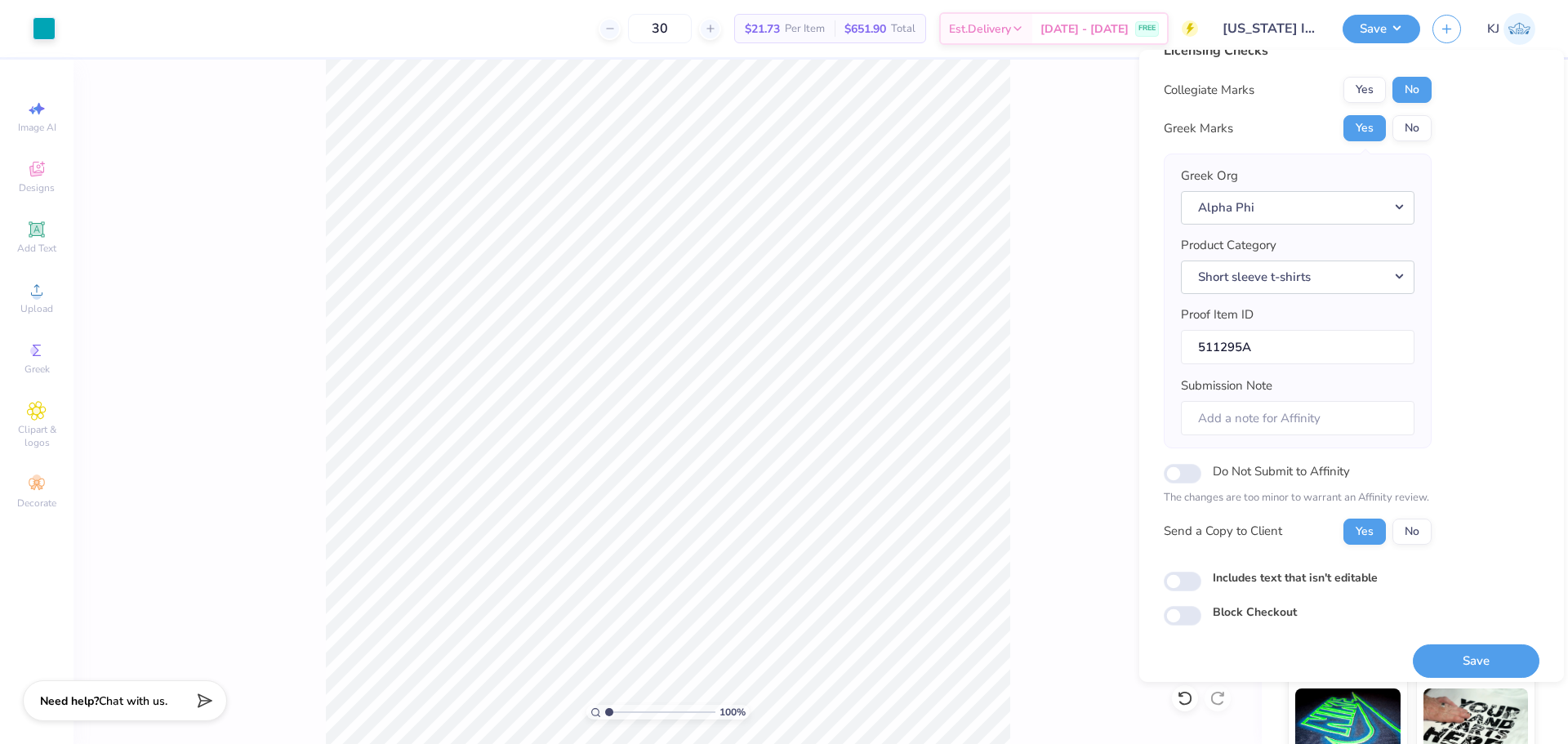
scroll to position [37, 0]
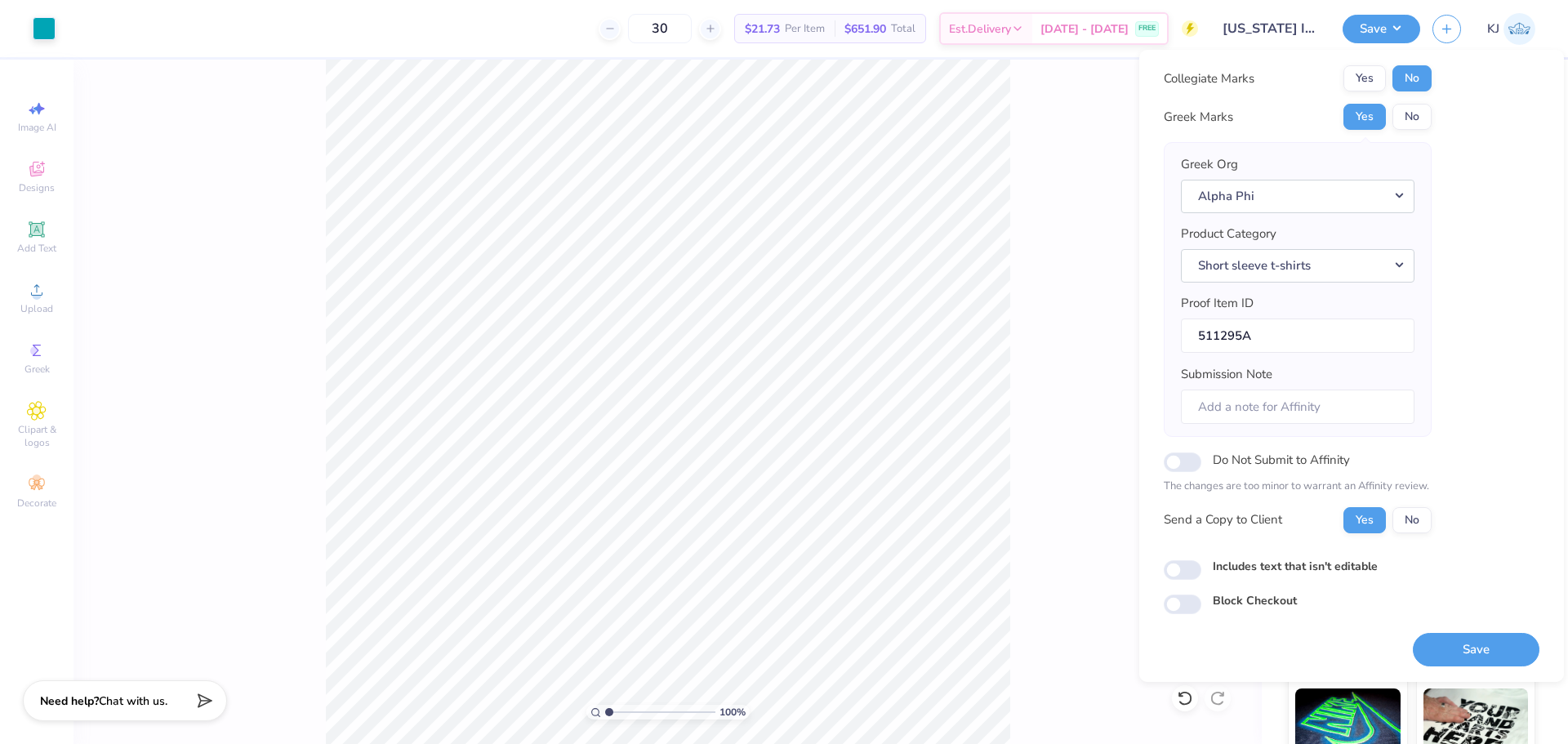
click at [1425, 630] on div "Save" at bounding box center [1476, 639] width 126 height 51
click at [1451, 652] on button "Save" at bounding box center [1476, 650] width 126 height 33
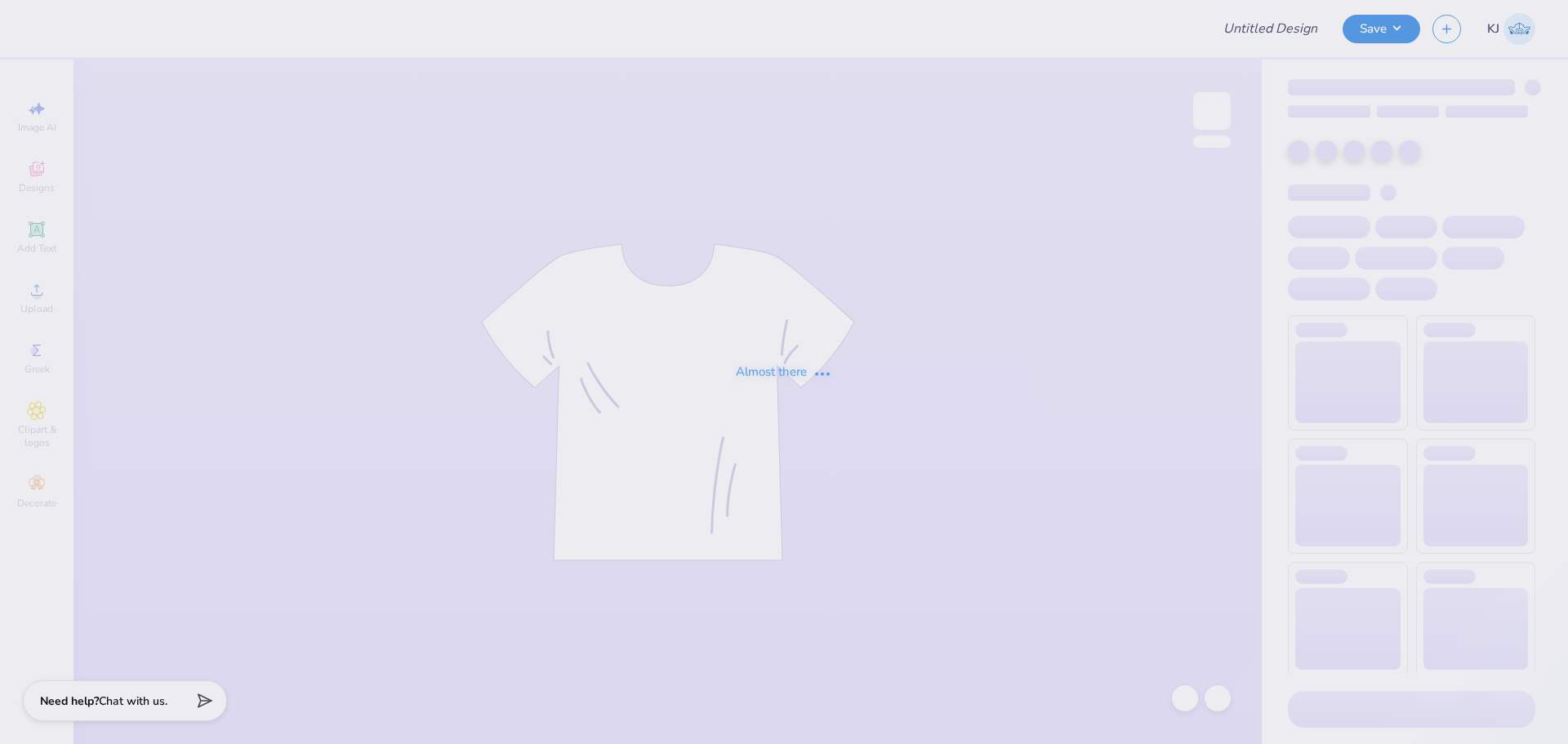
type input "[US_STATE] Tech : [PERSON_NAME]"
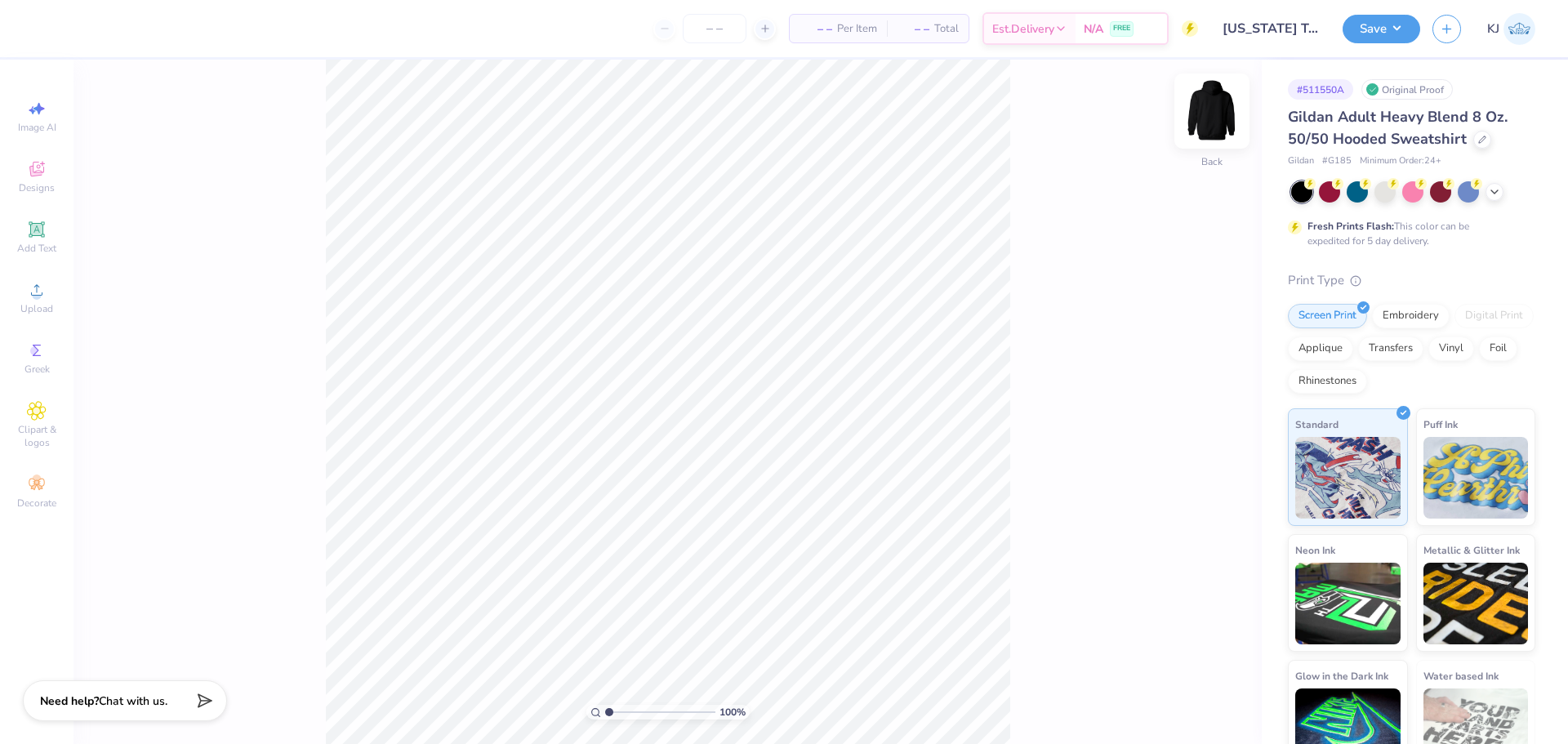
click at [1219, 112] on img at bounding box center [1211, 111] width 65 height 65
click at [34, 305] on span "Upload" at bounding box center [37, 308] width 33 height 13
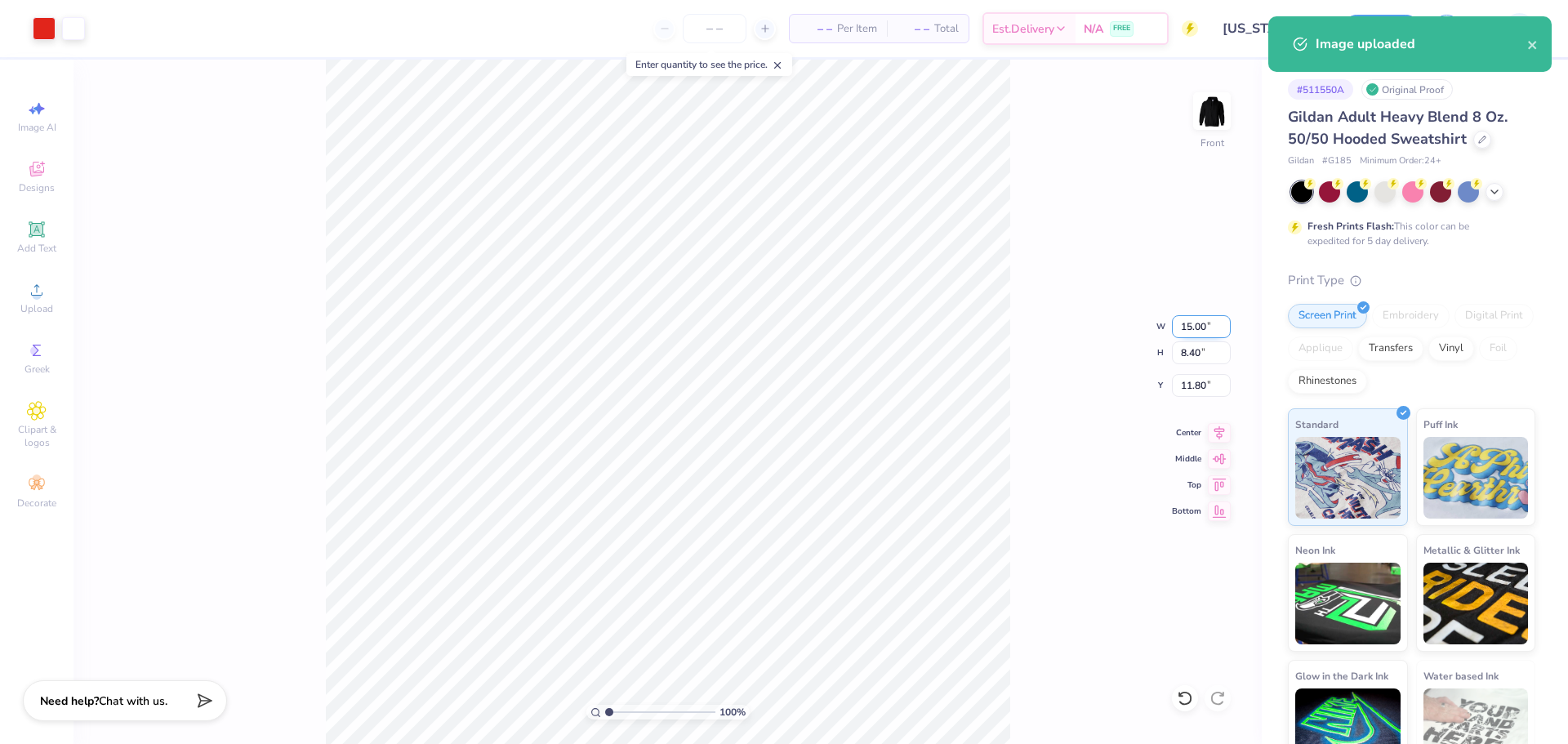
click at [1199, 332] on input "15.00" at bounding box center [1201, 327] width 59 height 23
click at [1198, 331] on input "15.00" at bounding box center [1201, 327] width 59 height 23
type input "11.00"
type input "6.16"
click at [1193, 387] on input "12.92" at bounding box center [1201, 386] width 59 height 23
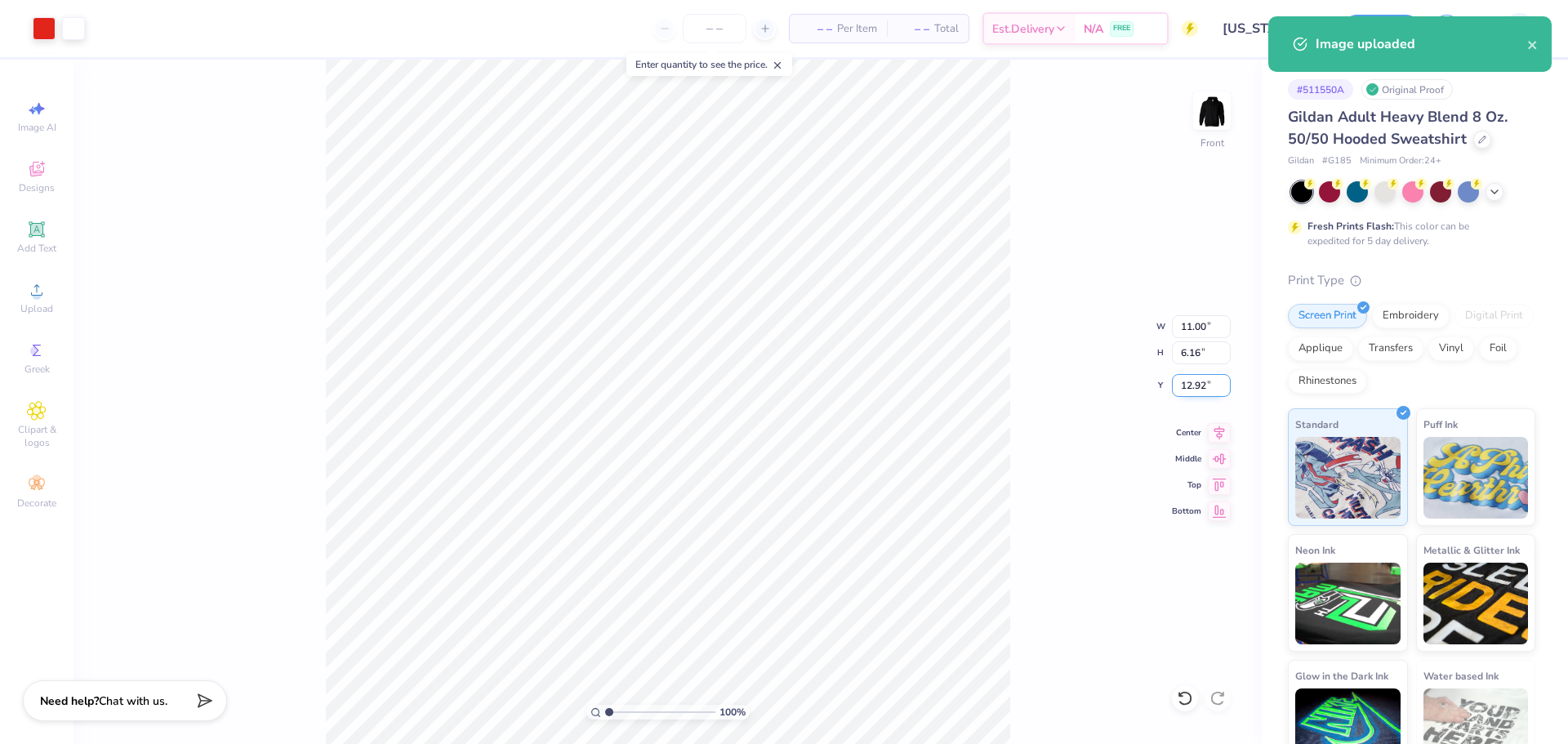
click at [1193, 387] on input "12.92" at bounding box center [1201, 386] width 59 height 23
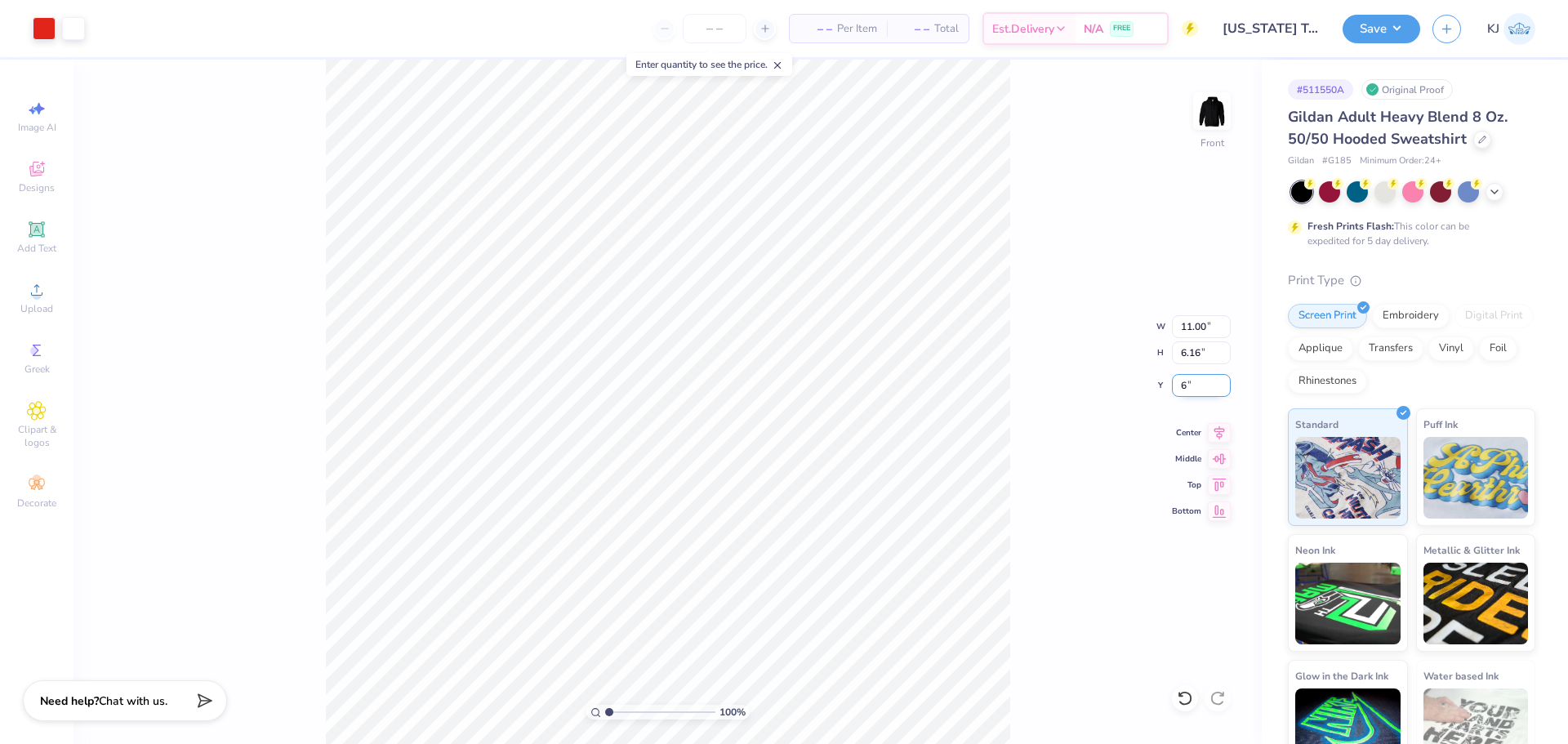
type input "6.00"
click at [1052, 261] on div "100 % Front W 11.00 11.00 " H 6.16 6.16 " Y 6.00 6.00 " Center Middle Top Bottom" at bounding box center [668, 401] width 1188 height 685
drag, startPoint x: 1194, startPoint y: 385, endPoint x: 1187, endPoint y: 420, distance: 35.7
click at [1194, 385] on input "6.00" at bounding box center [1201, 386] width 59 height 23
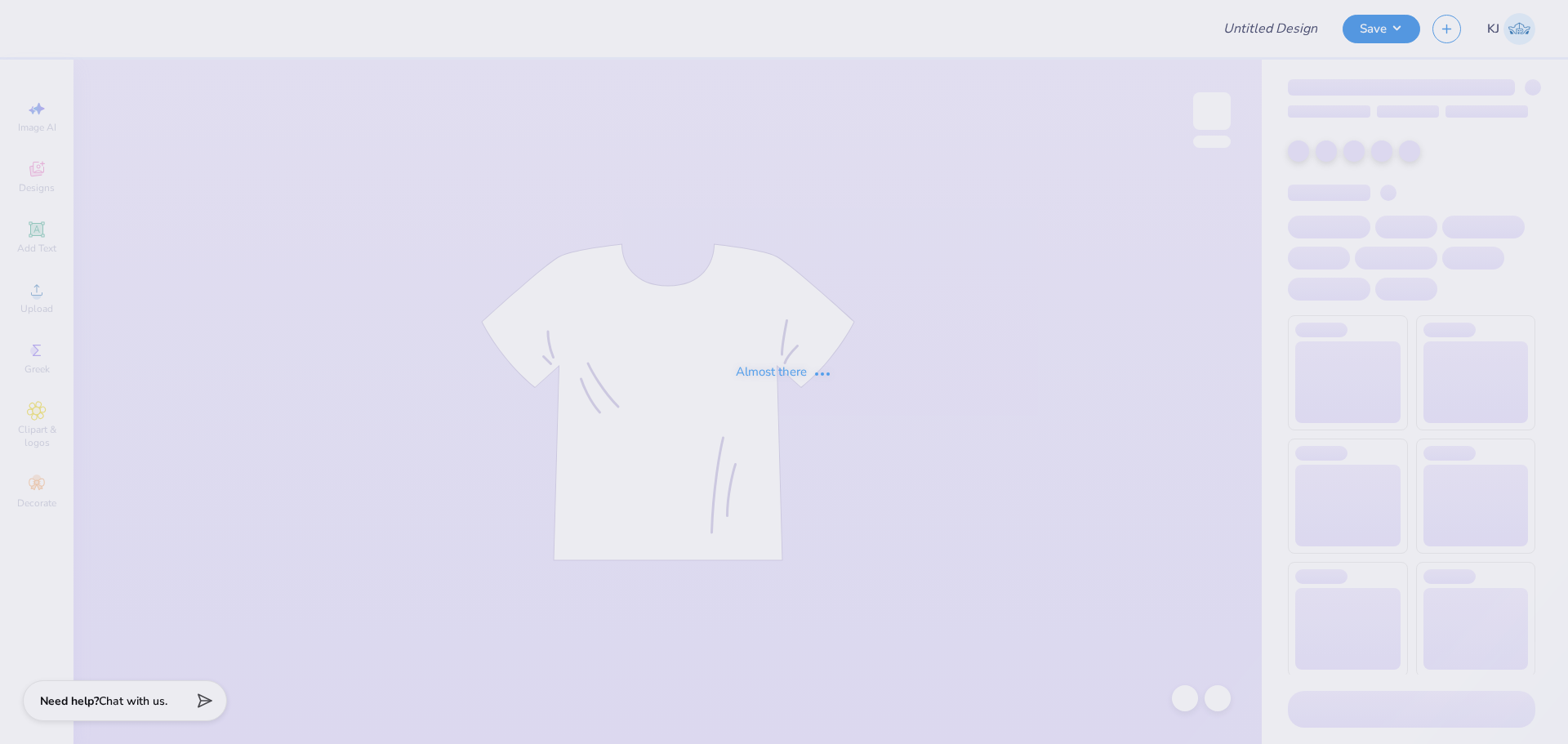
type input "[PERSON_NAME]'s Deb"
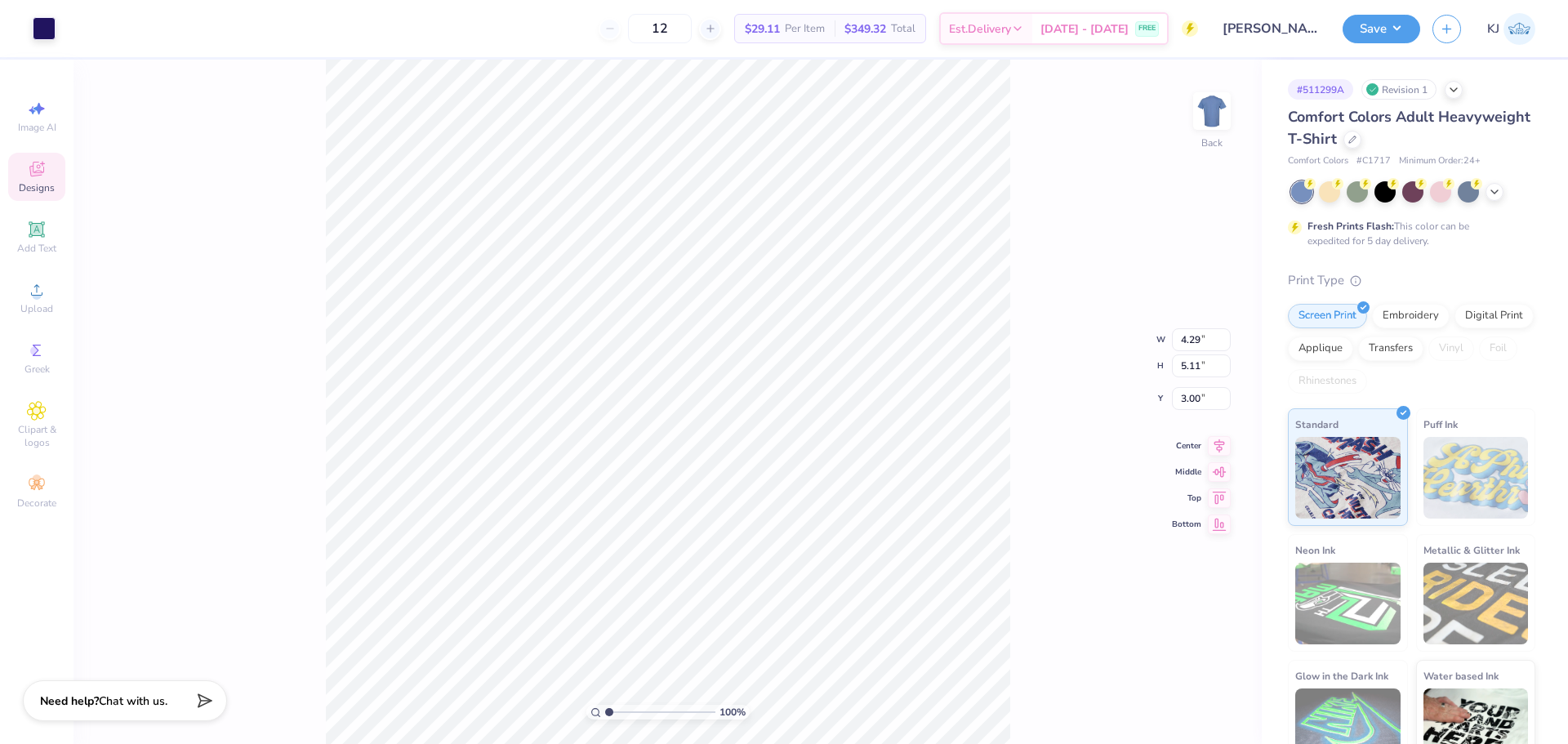
click at [1019, 288] on div "100 % Back W 4.29 4.29 " H 5.11 5.11 " Y 3.00 3.00 " Center Middle Top Bottom" at bounding box center [668, 401] width 1188 height 685
